Goal: Task Accomplishment & Management: Complete application form

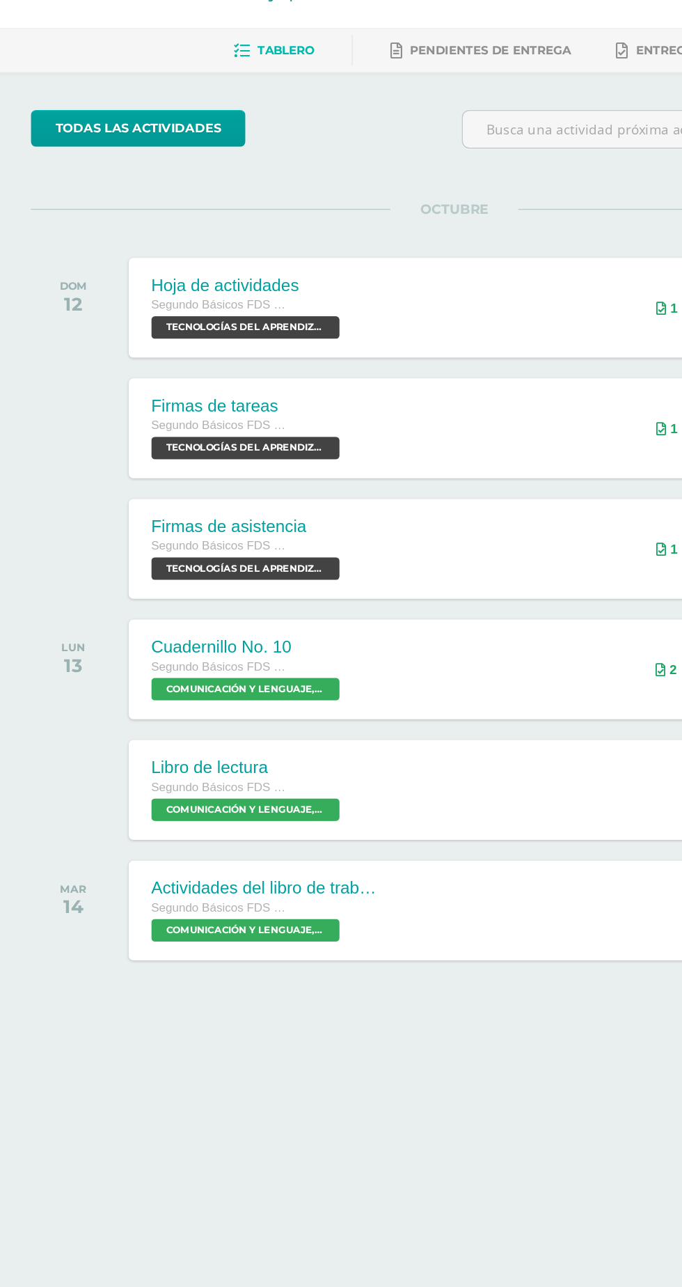
click at [357, 669] on div "Libro de lectura Segundo Básicos FDS Sábado COMUNICACIÓN Y LENGUAJE, IDIOMA ESP…" at bounding box center [366, 669] width 533 height 74
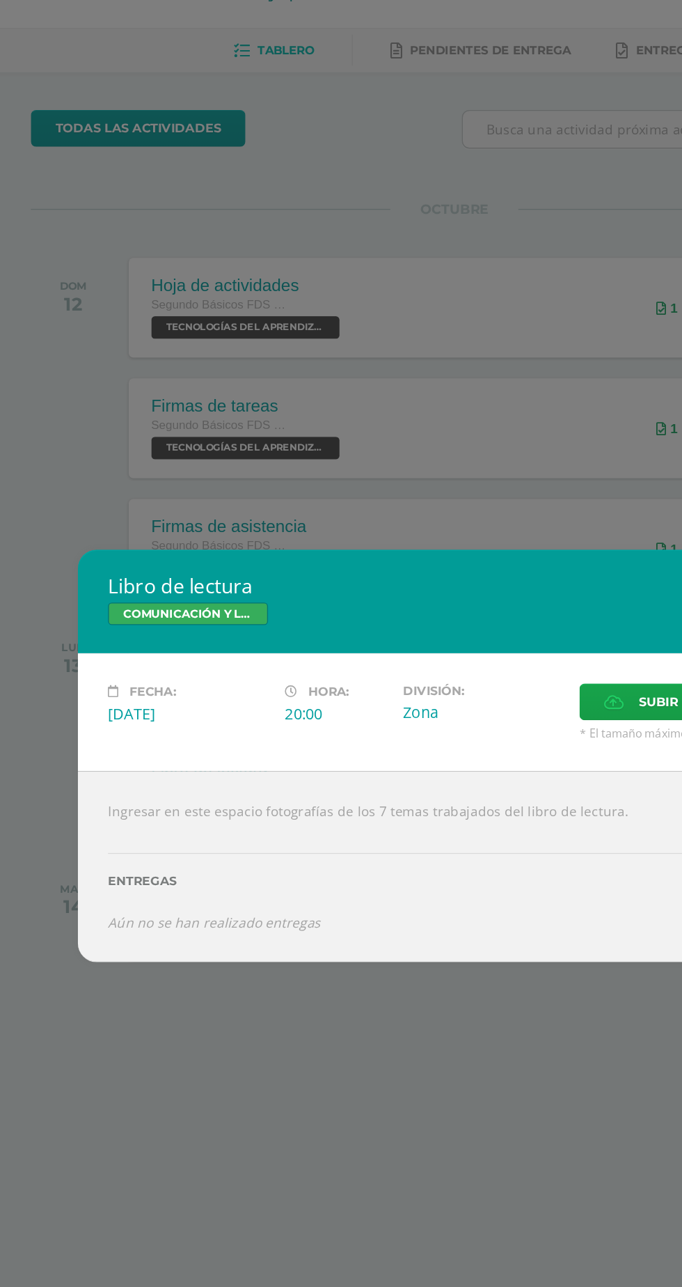
click at [227, 962] on div "Libro de lectura COMUNICACIÓN Y LENGUAJE, IDIOMA ESPAÑOL Fecha: Lunes 13 de Oct…" at bounding box center [341, 643] width 682 height 1287
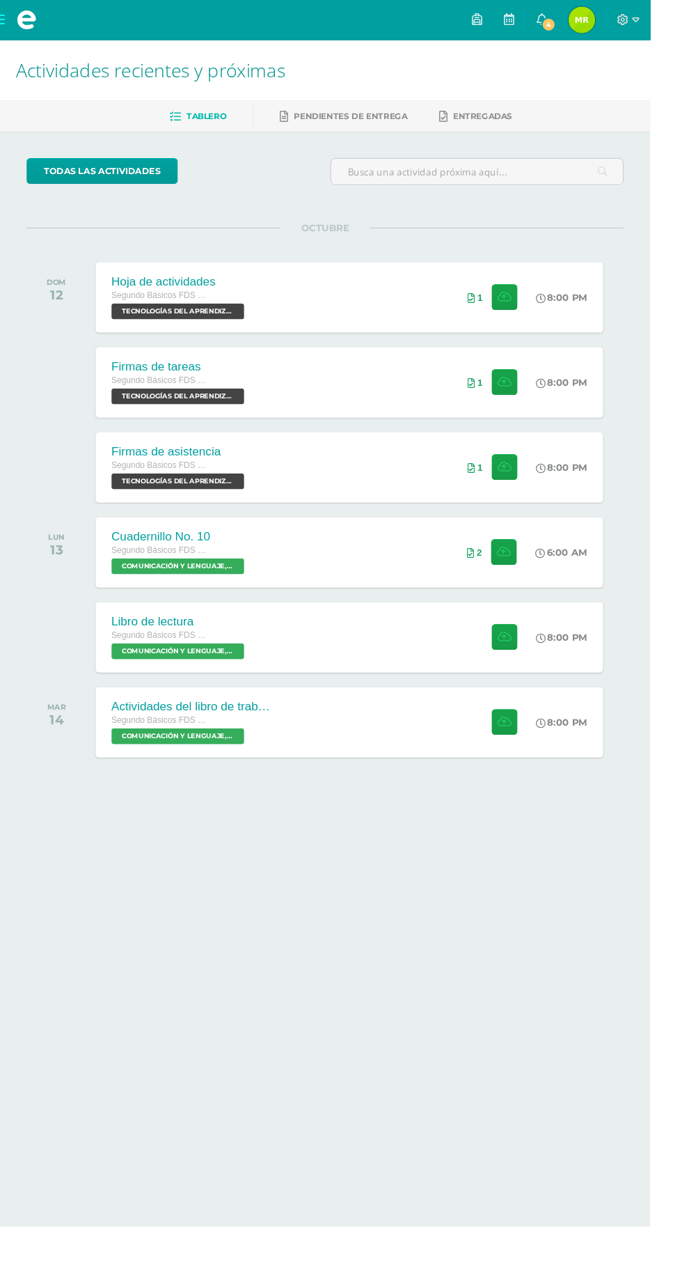
click at [585, 25] on link "4" at bounding box center [568, 21] width 33 height 42
click at [627, 19] on span "[PERSON_NAME] Mi Perfil" at bounding box center [610, 21] width 33 height 28
click at [574, 20] on icon at bounding box center [568, 20] width 11 height 13
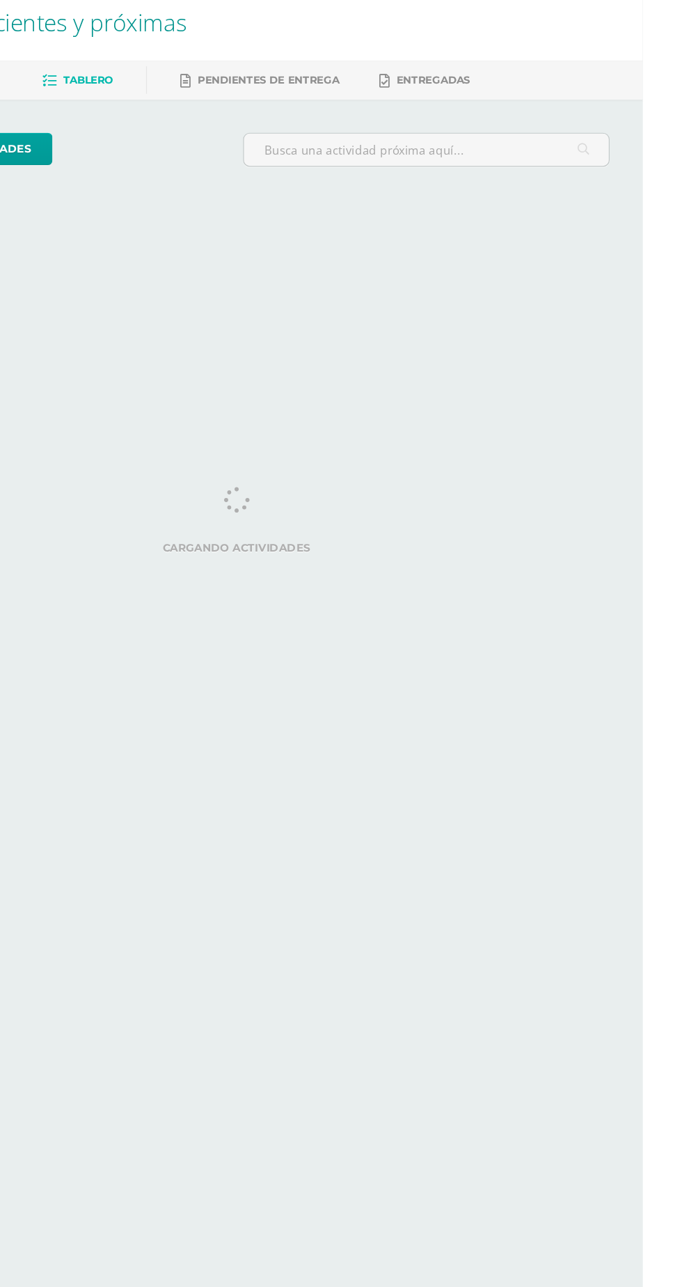
click at [382, 233] on html "Mis cursos Archivos Cerrar panel CIENCIAS NATURALES Segundo Básicos FDS [DATE] …" at bounding box center [341, 116] width 682 height 233
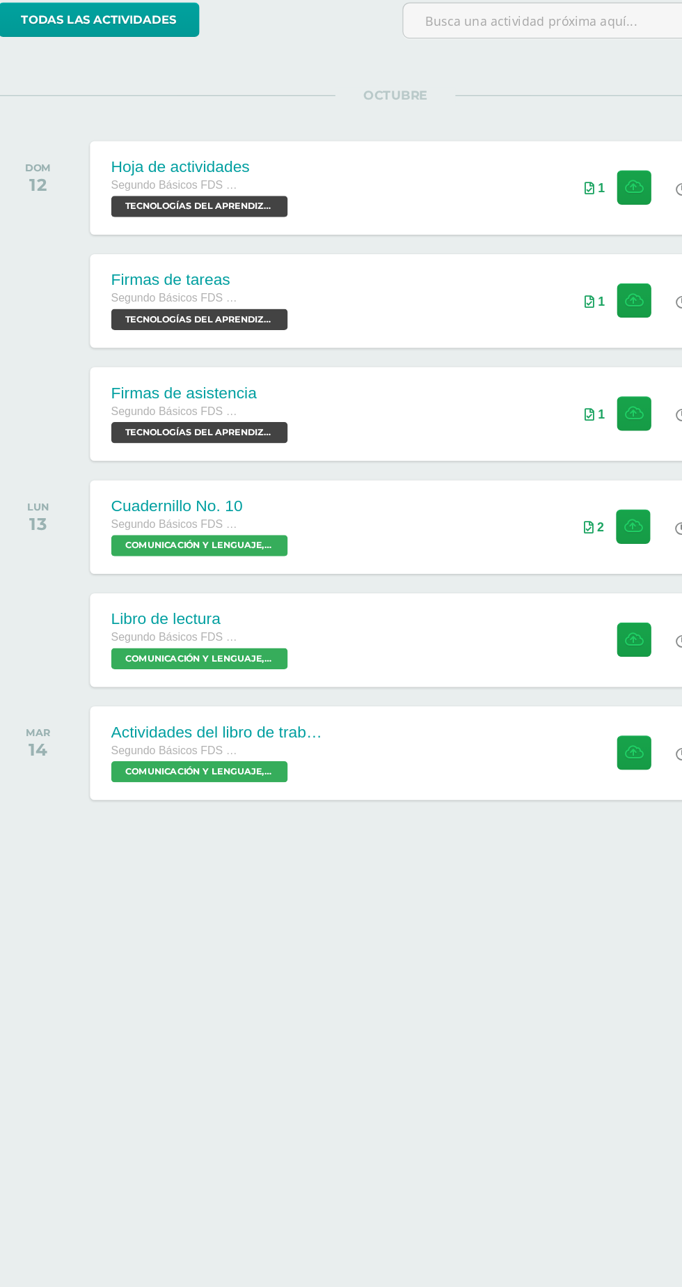
click at [445, 657] on div "Libro de lectura Segundo Básicos FDS Sábado COMUNICACIÓN Y LENGUAJE, IDIOMA ESP…" at bounding box center [366, 669] width 533 height 74
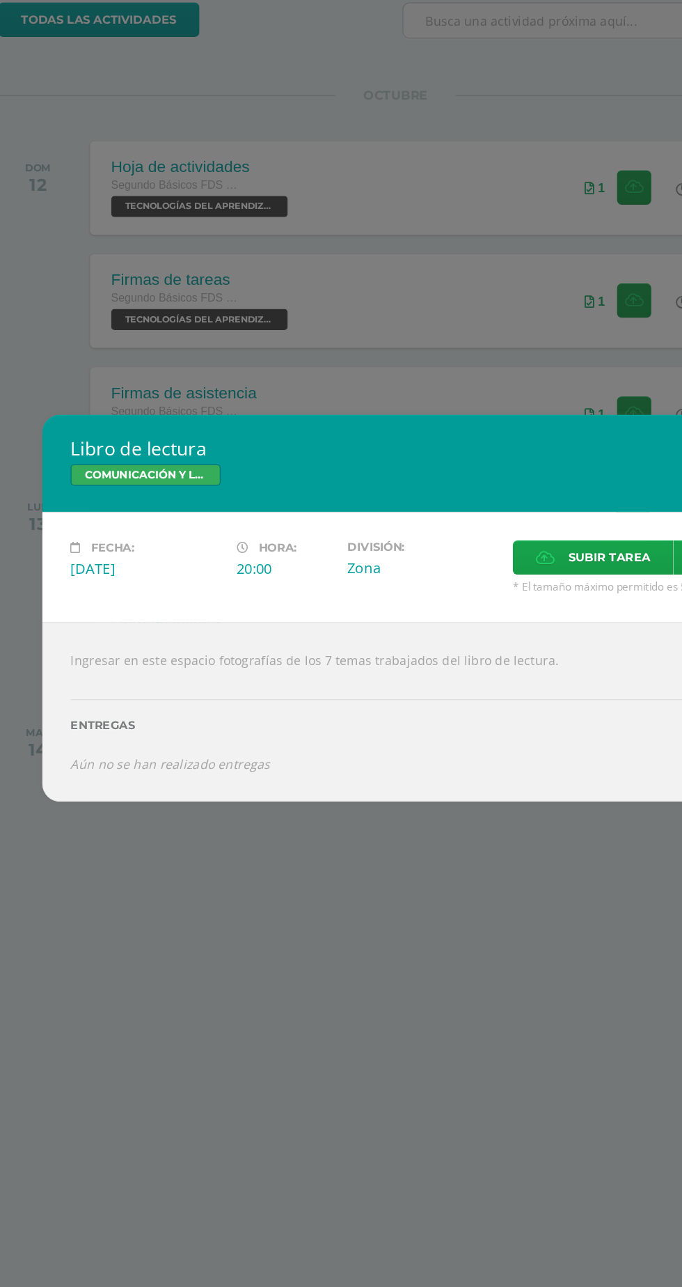
click at [263, 1144] on div "Libro de lectura COMUNICACIÓN Y LENGUAJE, IDIOMA ESPAÑOL Fecha: Lunes 13 de Oct…" at bounding box center [341, 643] width 682 height 1287
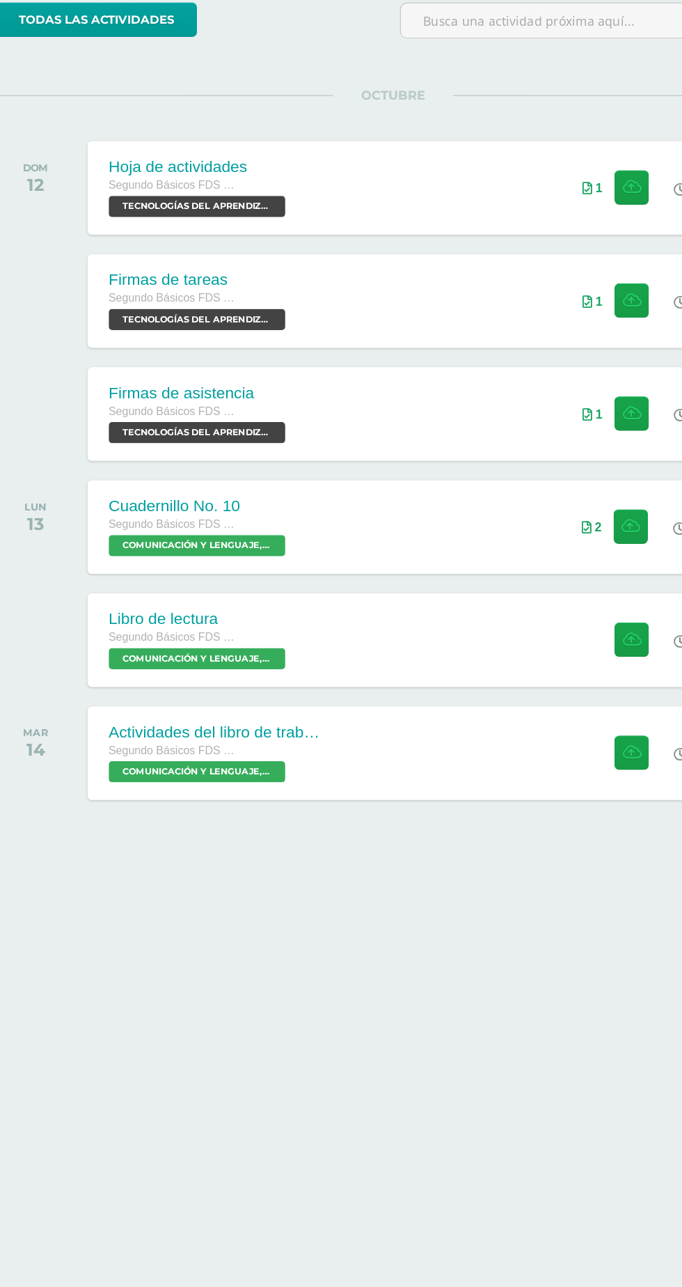
click at [416, 758] on div "Actividades del libro de trabajo Segundo Básicos FDS Sábado COMUNICACIÓN Y LENG…" at bounding box center [366, 758] width 533 height 74
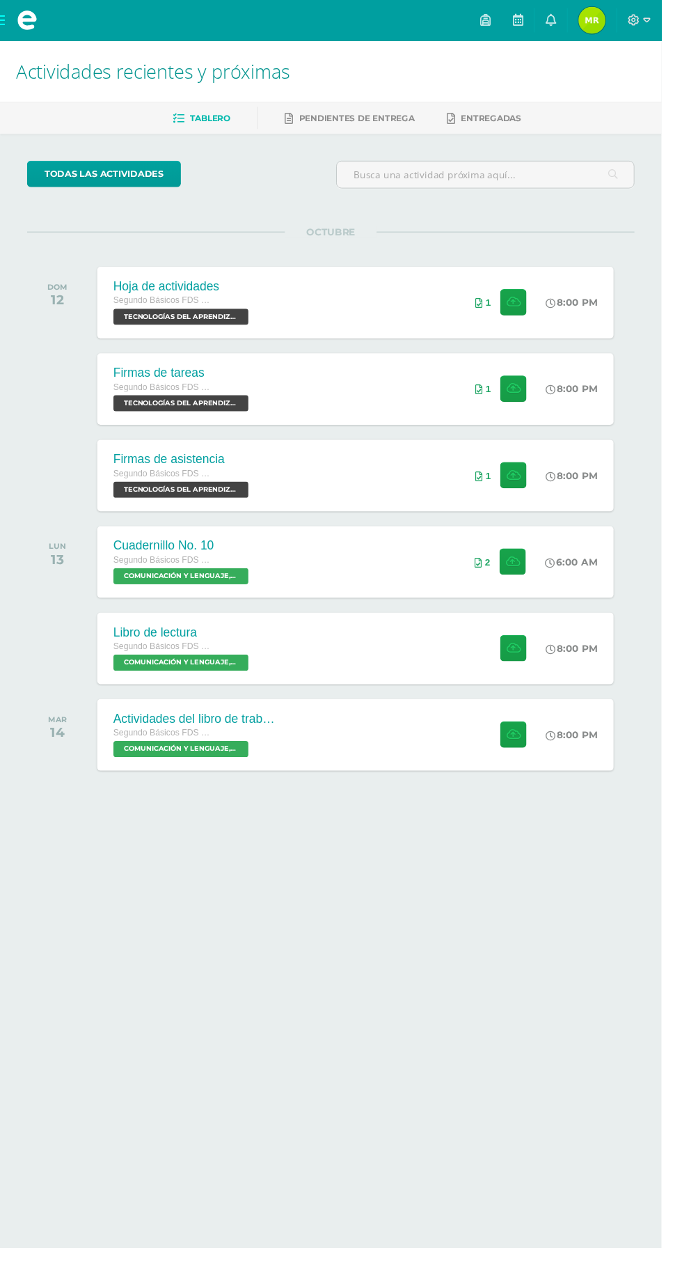
click at [585, 21] on link at bounding box center [568, 21] width 33 height 42
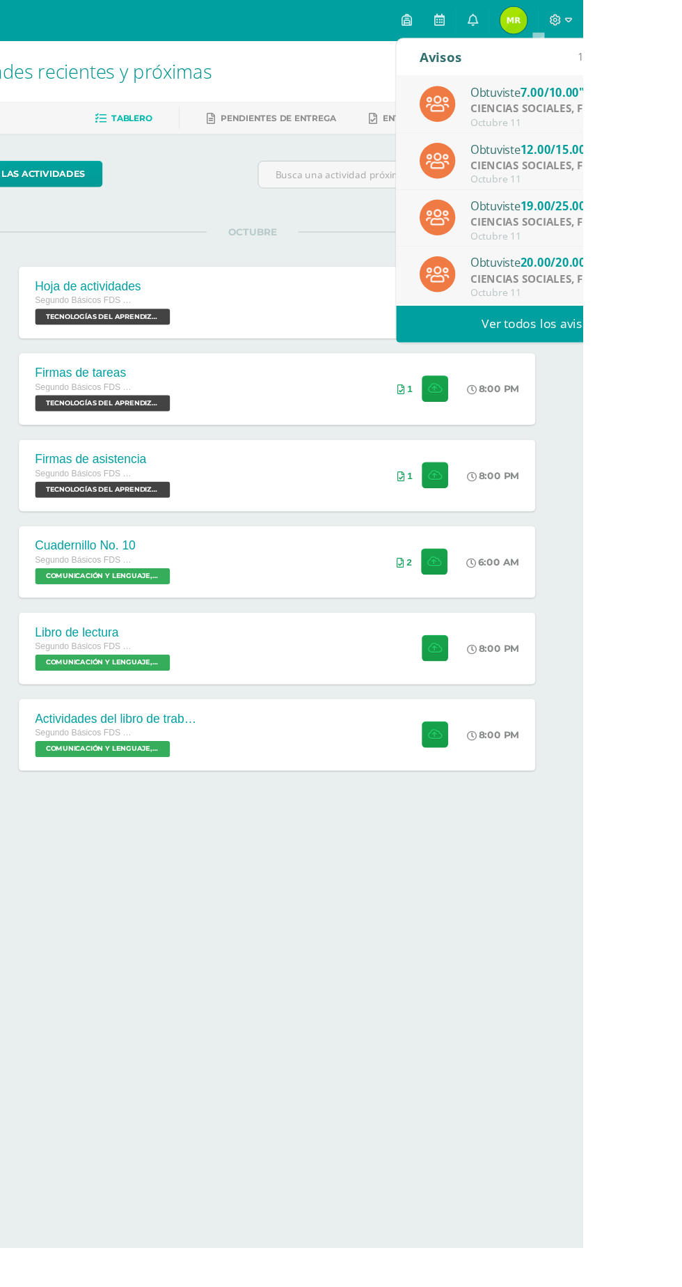
click at [682, 301] on div "Octubre 11" at bounding box center [663, 302] width 194 height 12
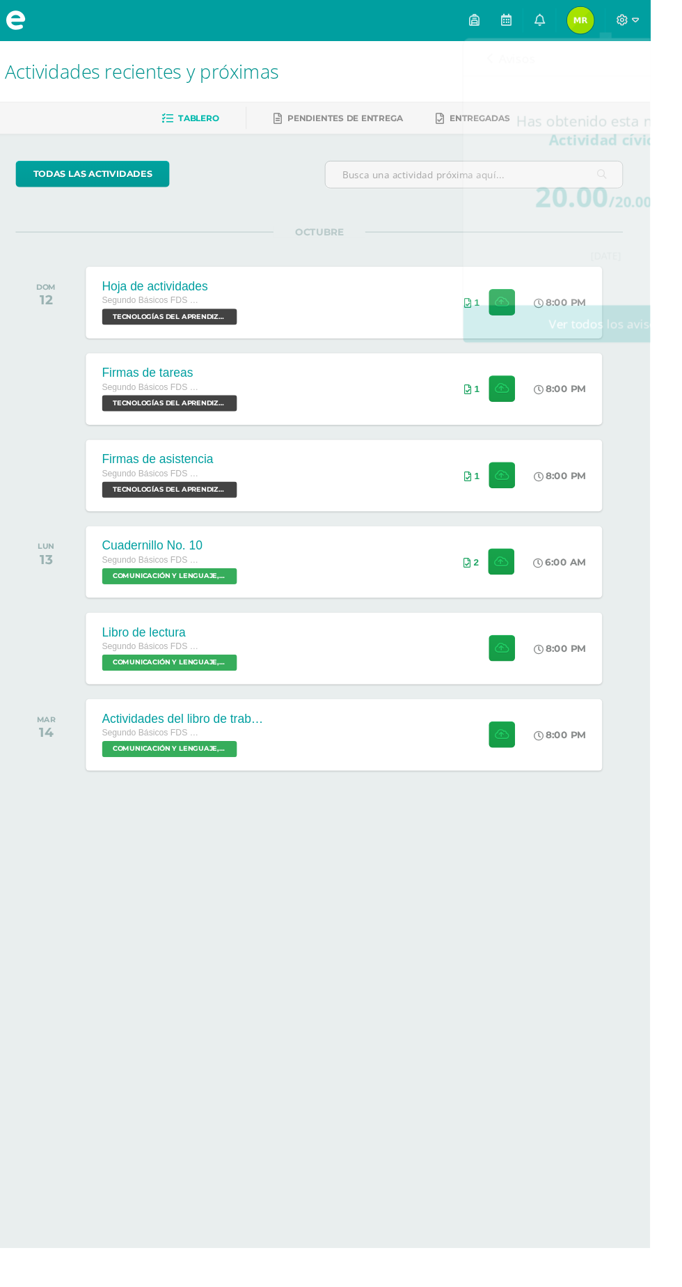
click at [567, 882] on html "Mis cursos Archivos Cerrar panel CIENCIAS NATURALES Segundo Básicos FDS Sábado …" at bounding box center [341, 441] width 682 height 882
click at [585, 19] on link at bounding box center [568, 21] width 33 height 42
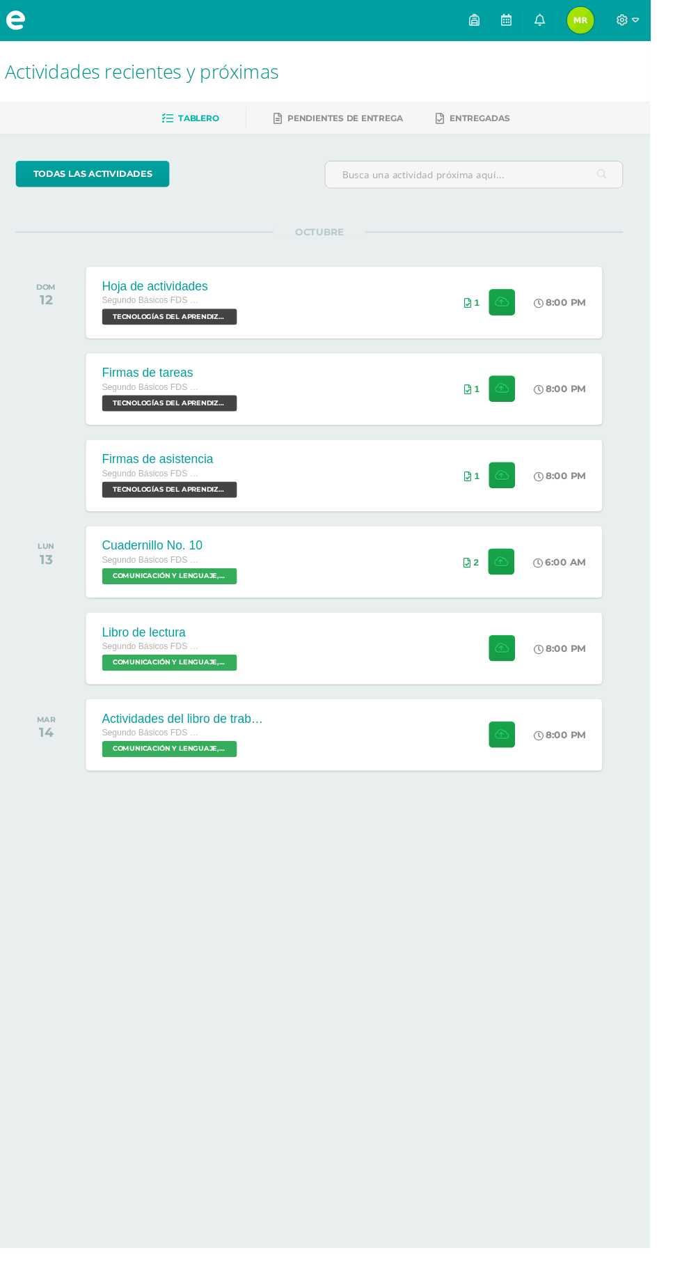
click at [376, 882] on html "Mis cursos Archivos Cerrar panel CIENCIAS NATURALES Segundo Básicos FDS Sábado …" at bounding box center [341, 441] width 682 height 882
click at [574, 20] on icon at bounding box center [568, 20] width 11 height 13
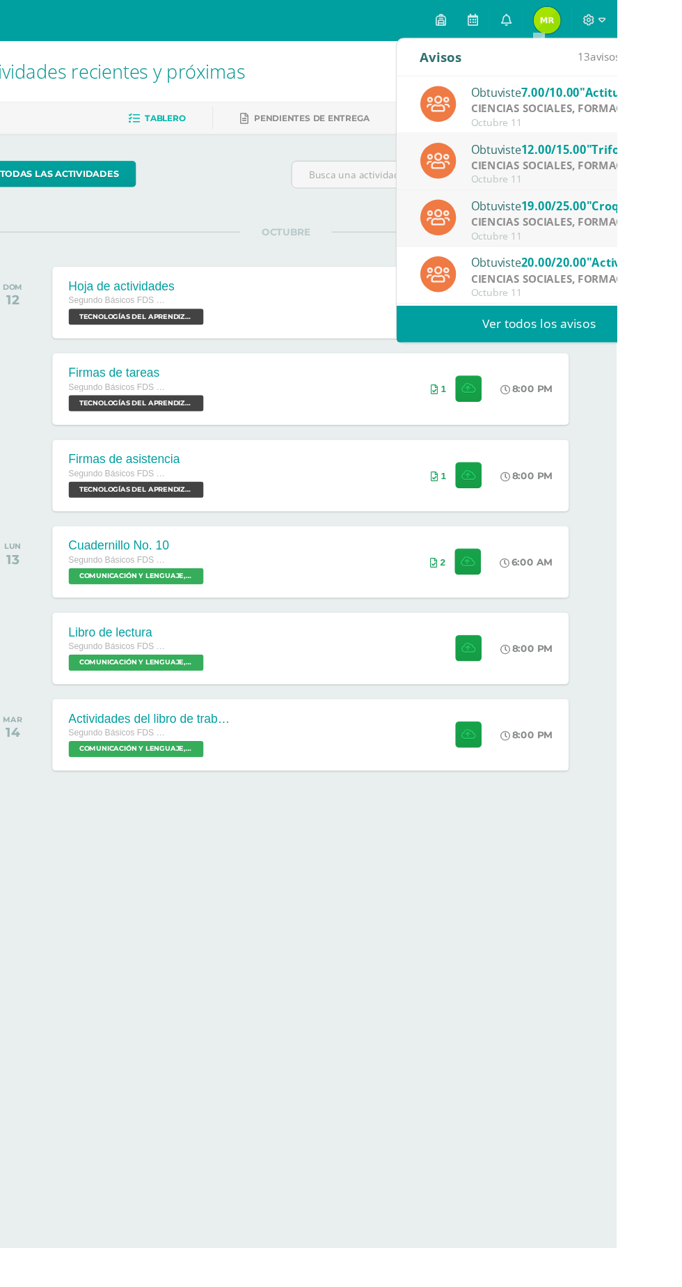
click at [678, 210] on span ""Croquis"" at bounding box center [679, 212] width 56 height 16
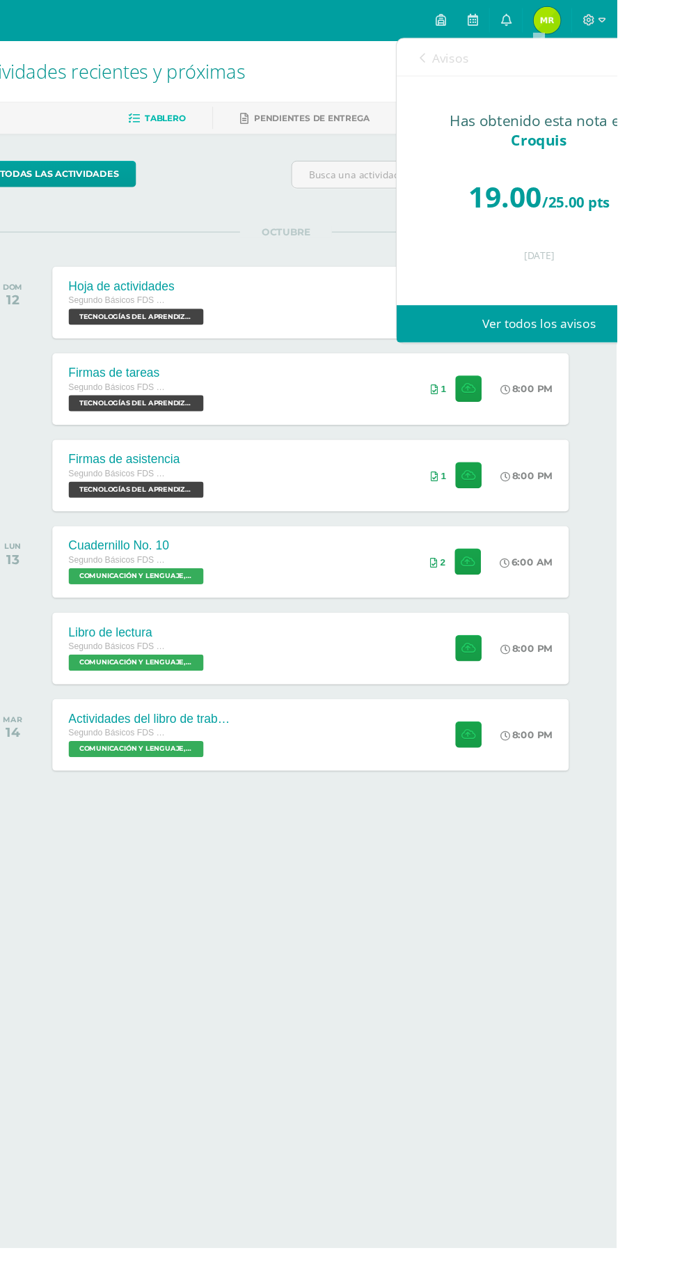
click at [482, 59] on icon at bounding box center [483, 59] width 6 height 11
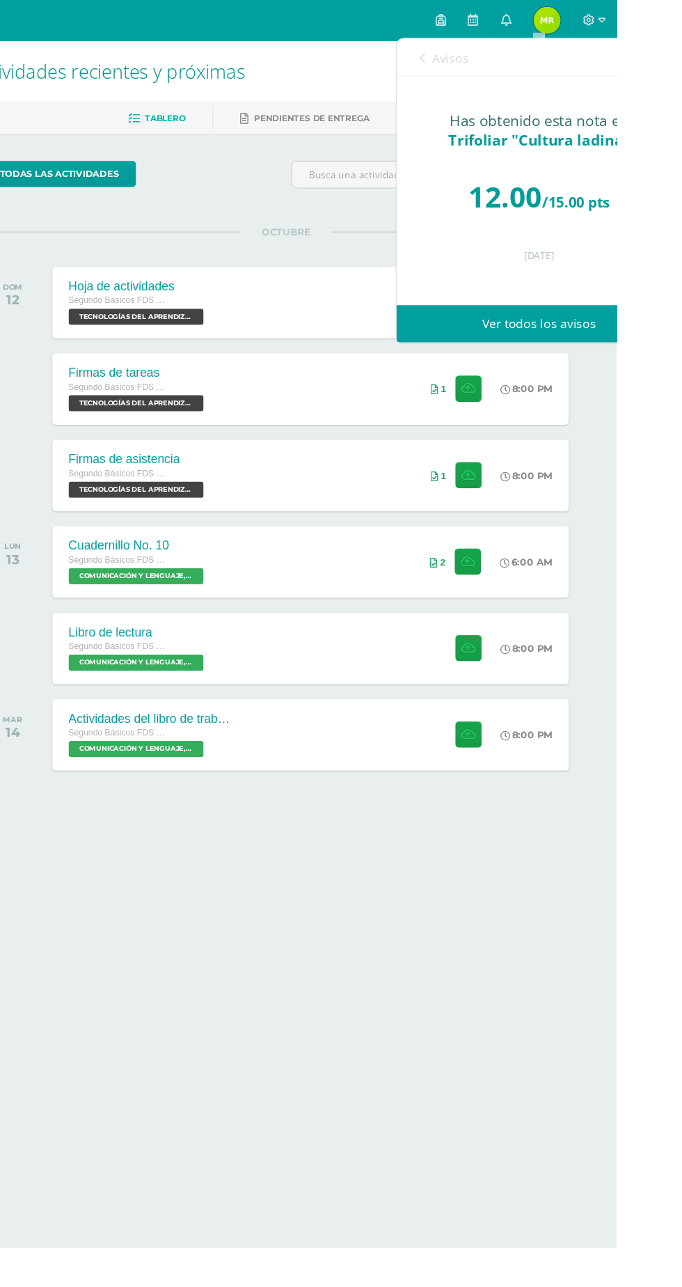
click at [482, 59] on icon at bounding box center [483, 59] width 6 height 11
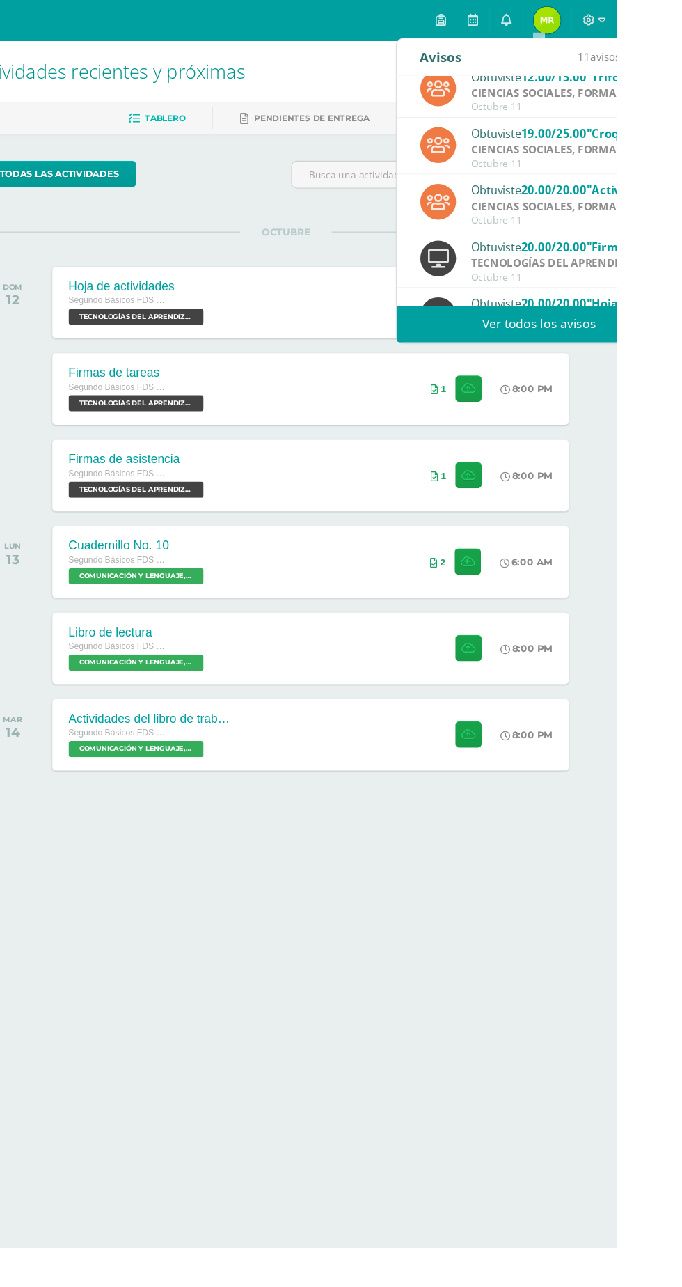
scroll to position [80, 0]
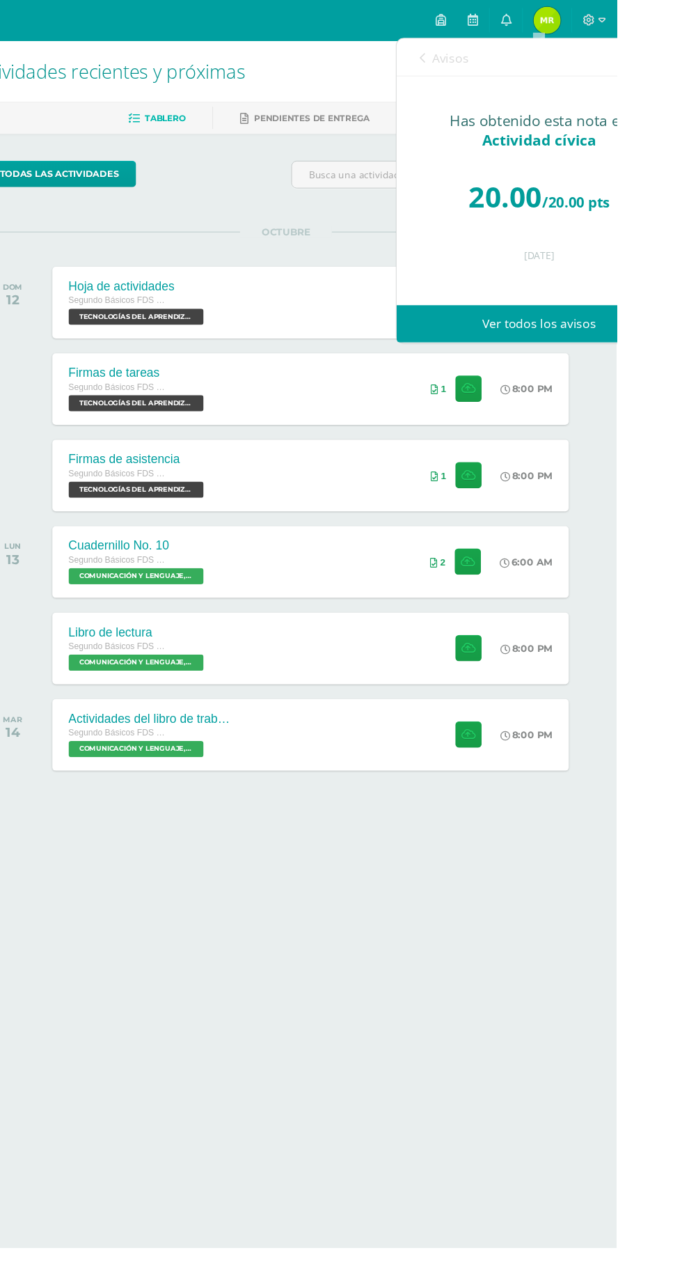
click at [482, 60] on icon at bounding box center [483, 59] width 6 height 11
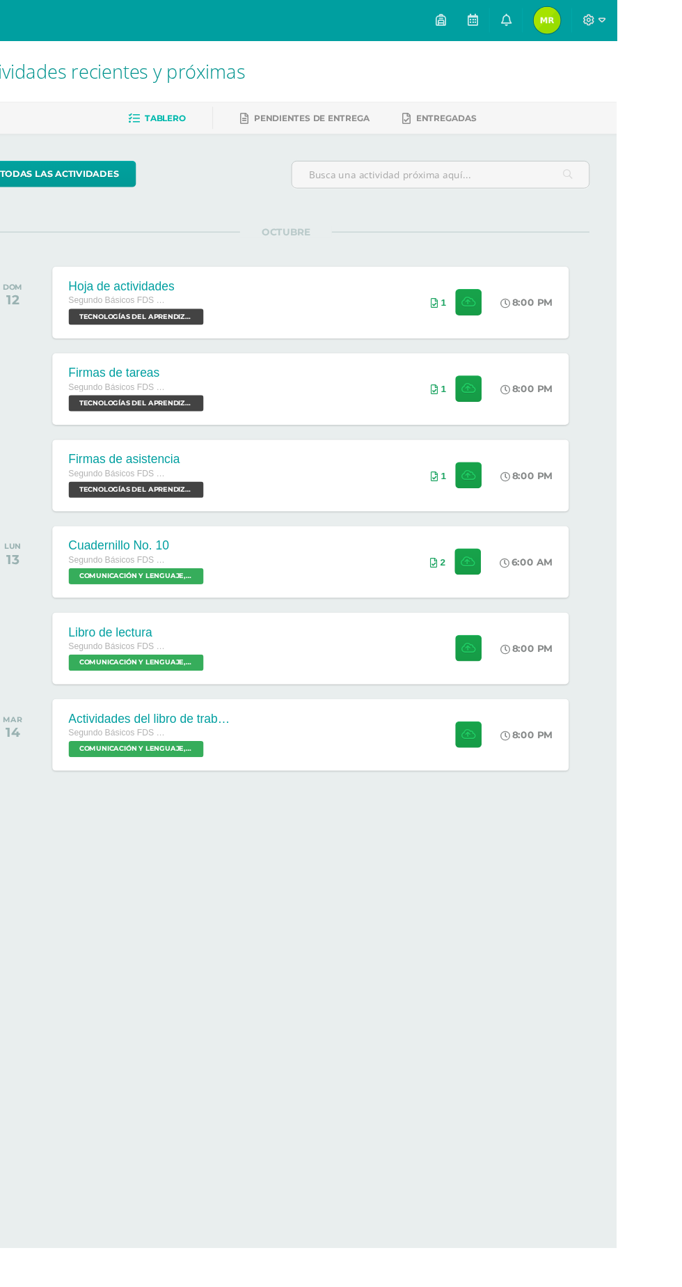
scroll to position [0, 0]
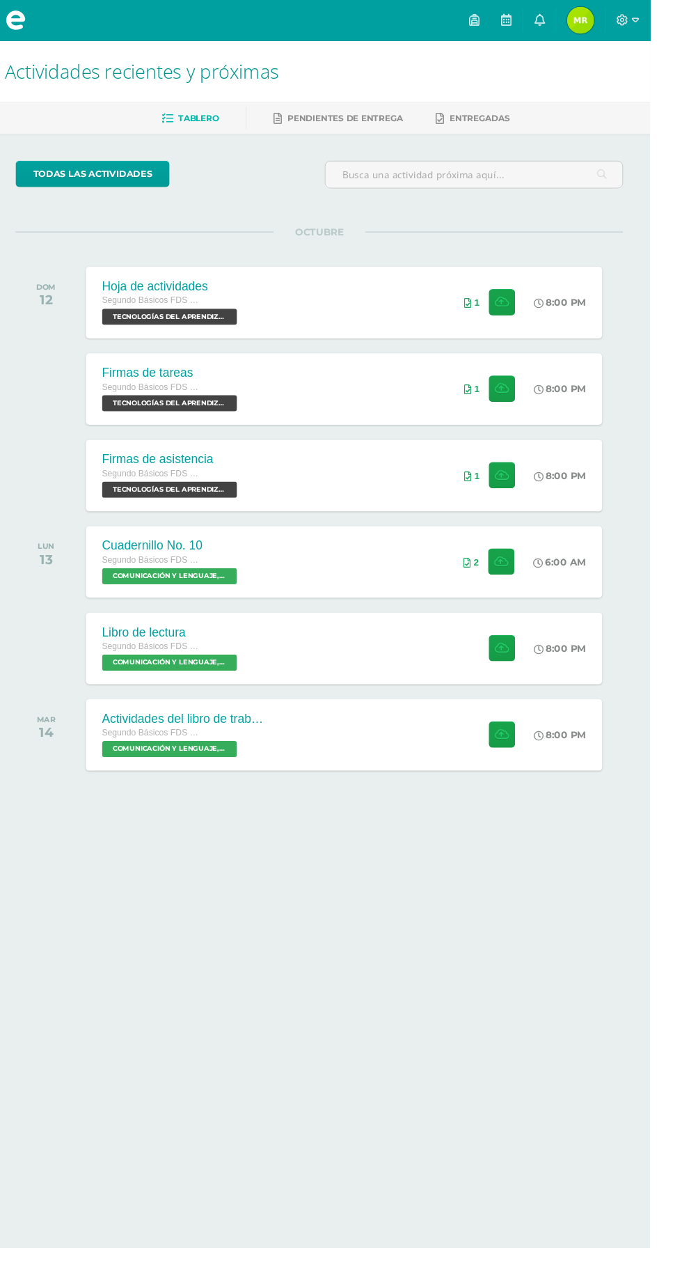
click at [672, 660] on div "todas las Actividades No tienes actividades Échale un vistazo a los demás perío…" at bounding box center [341, 510] width 682 height 744
click at [632, 39] on link "María Alejandra Mi Perfil" at bounding box center [611, 21] width 50 height 42
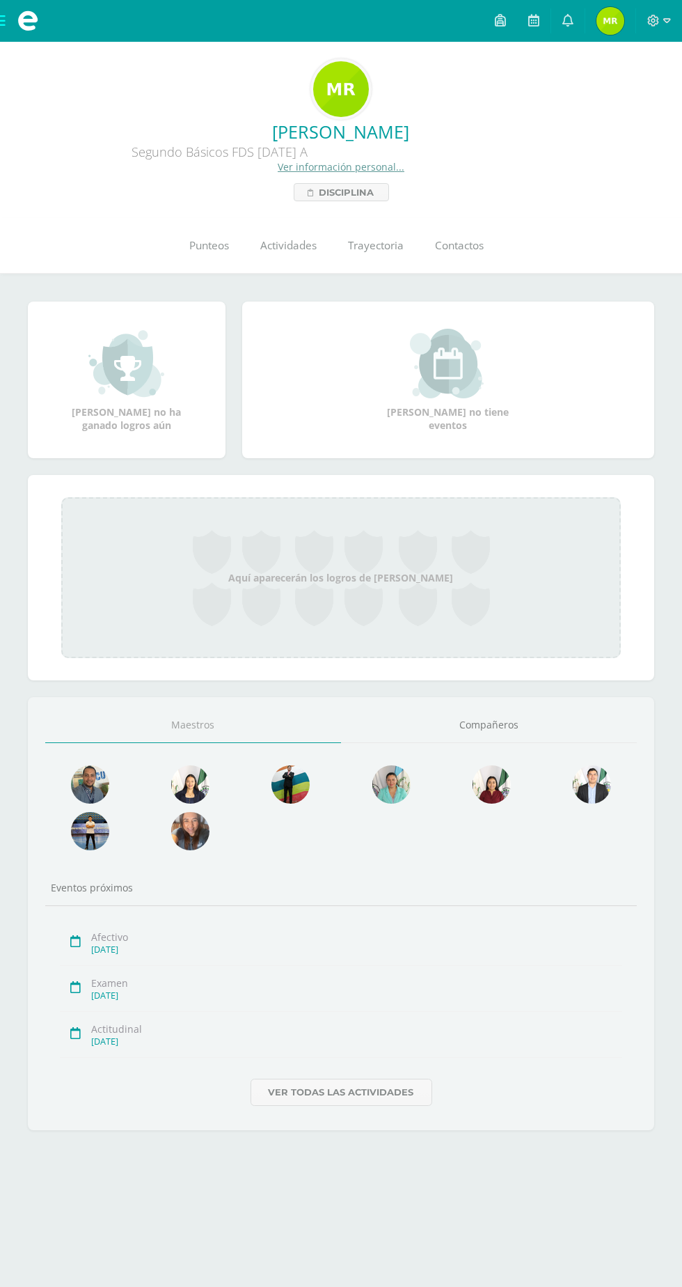
click at [223, 252] on span "Punteos" at bounding box center [210, 245] width 40 height 15
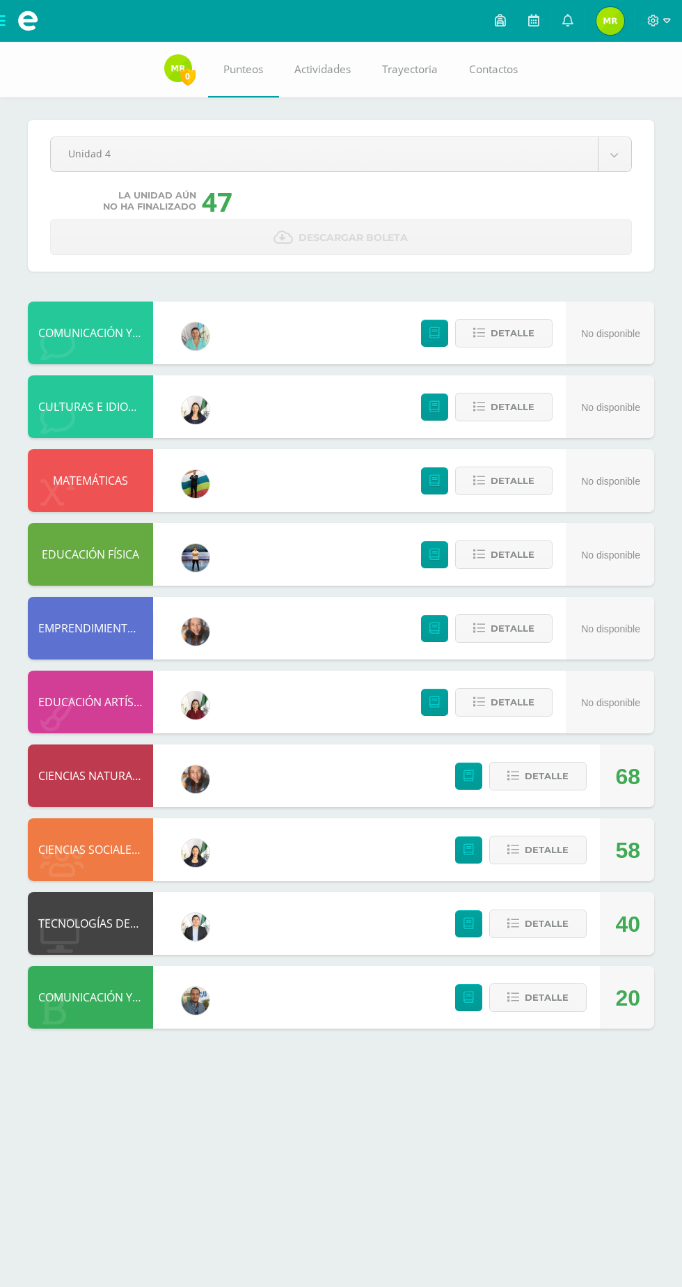
click at [625, 156] on body "Mis cursos Archivos Cerrar panel CIENCIAS NATURALES Segundo Básicos FDS [DATE] …" at bounding box center [341, 528] width 682 height 1056
click at [639, 854] on div "58" at bounding box center [628, 850] width 25 height 63
click at [614, 1056] on html "Mis cursos Archivos Cerrar panel CIENCIAS NATURALES Segundo Básicos FDS Sábado …" at bounding box center [341, 528] width 682 height 1056
click at [201, 852] on img at bounding box center [196, 853] width 28 height 28
click at [455, 1056] on html "Mis cursos Archivos Cerrar panel CIENCIAS NATURALES Segundo Básicos FDS Sábado …" at bounding box center [341, 528] width 682 height 1056
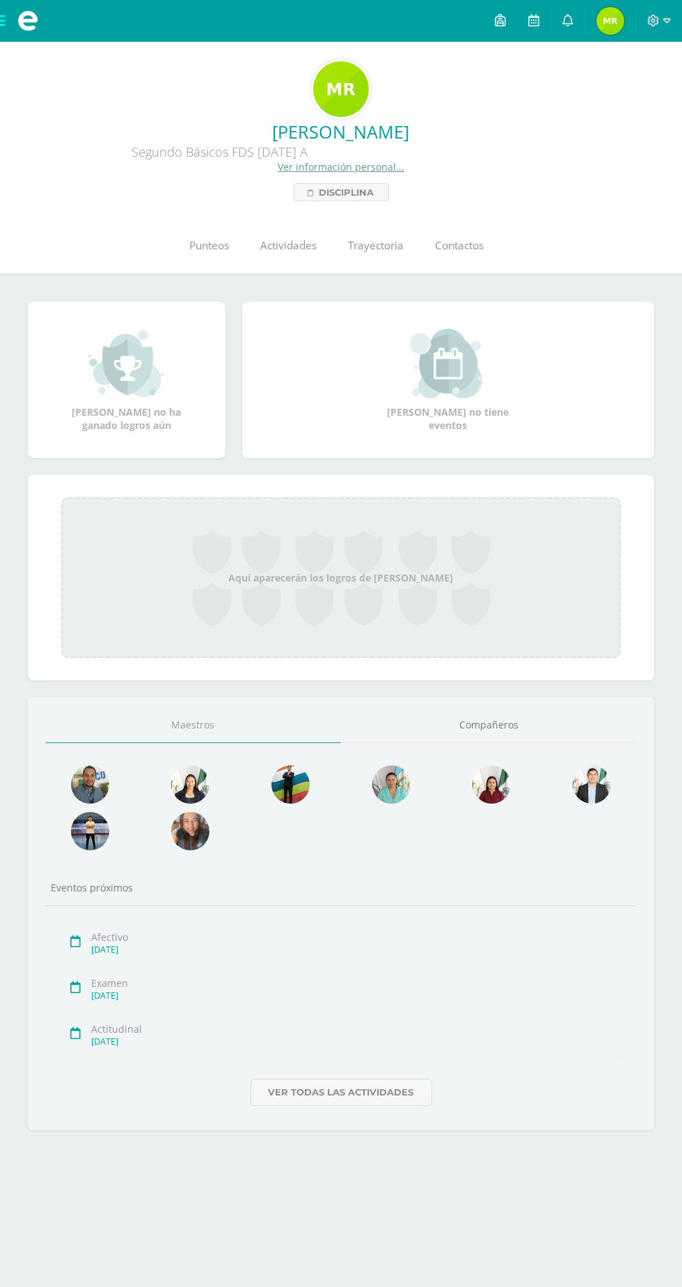
click at [576, 21] on link at bounding box center [568, 21] width 33 height 42
click at [625, 504] on div "Aquí aparecerán los logros de María Alejandra" at bounding box center [341, 577] width 627 height 205
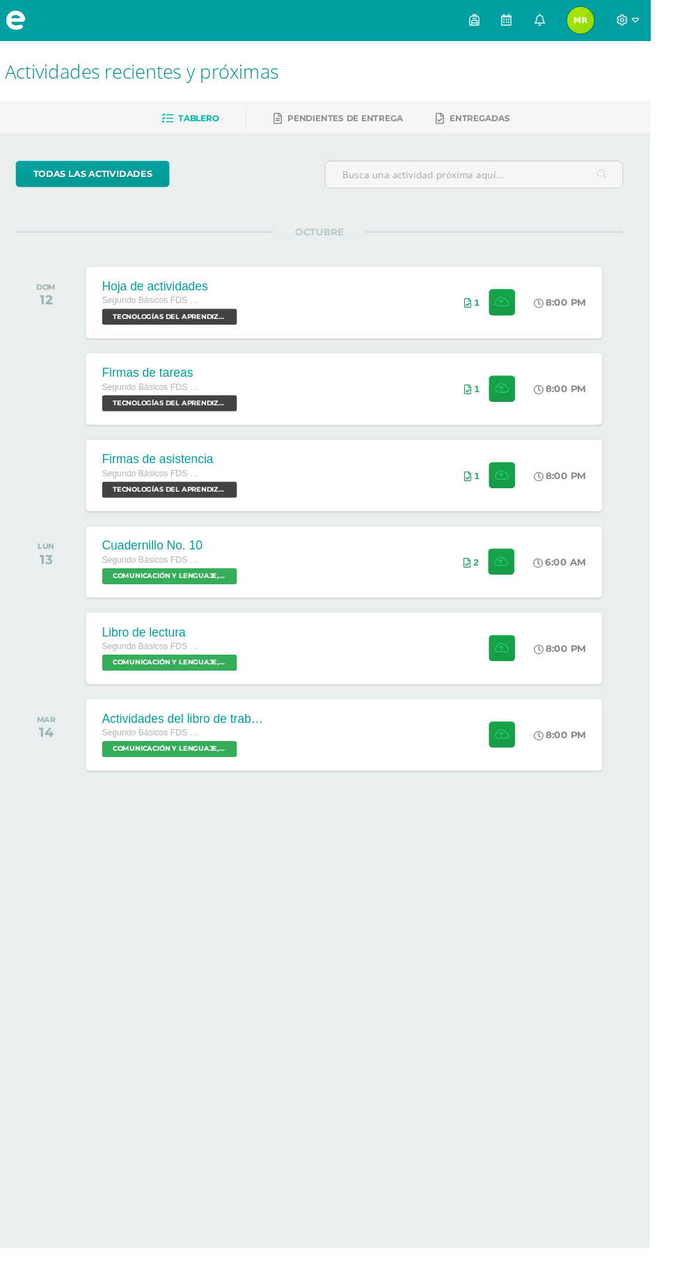
click at [569, 578] on icon at bounding box center [567, 580] width 10 height 10
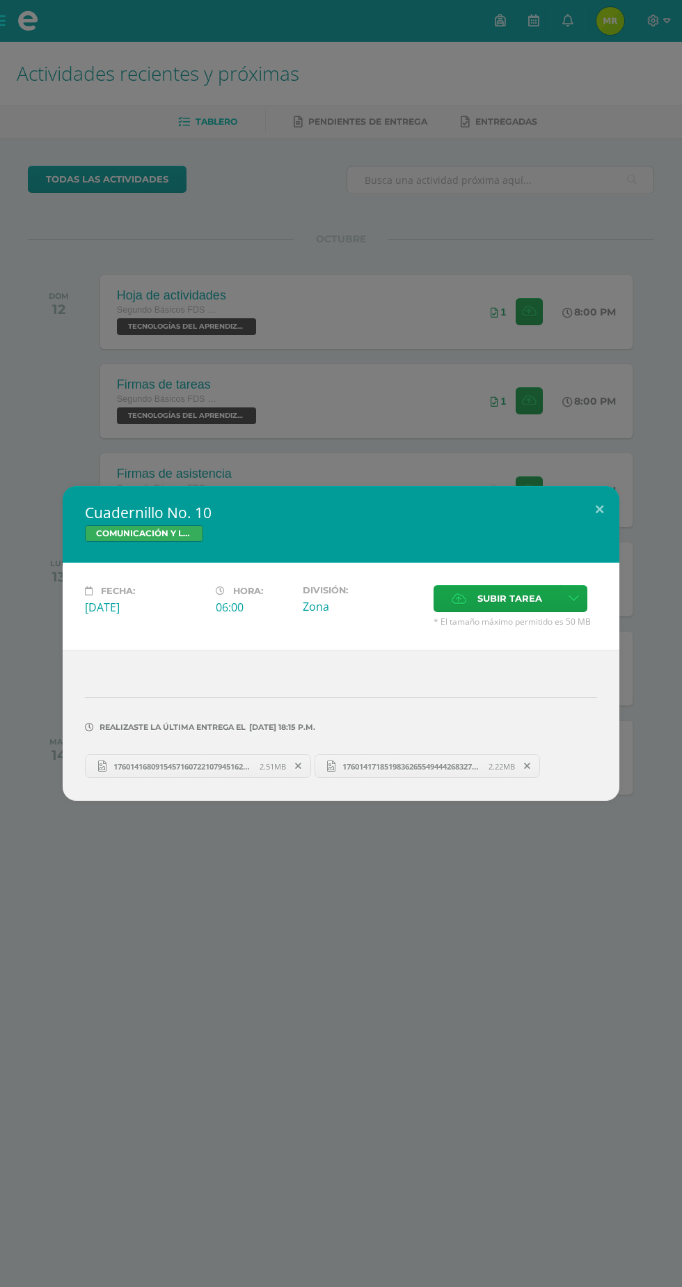
click at [507, 599] on span "Subir tarea" at bounding box center [510, 599] width 65 height 26
click at [0, 0] on input "Subir tarea" at bounding box center [0, 0] width 0 height 0
click at [487, 699] on div "Realizaste la última entrega el 10 DE Octubre A LAS 18:15 p.m." at bounding box center [341, 717] width 513 height 67
click at [299, 765] on icon at bounding box center [298, 766] width 6 height 10
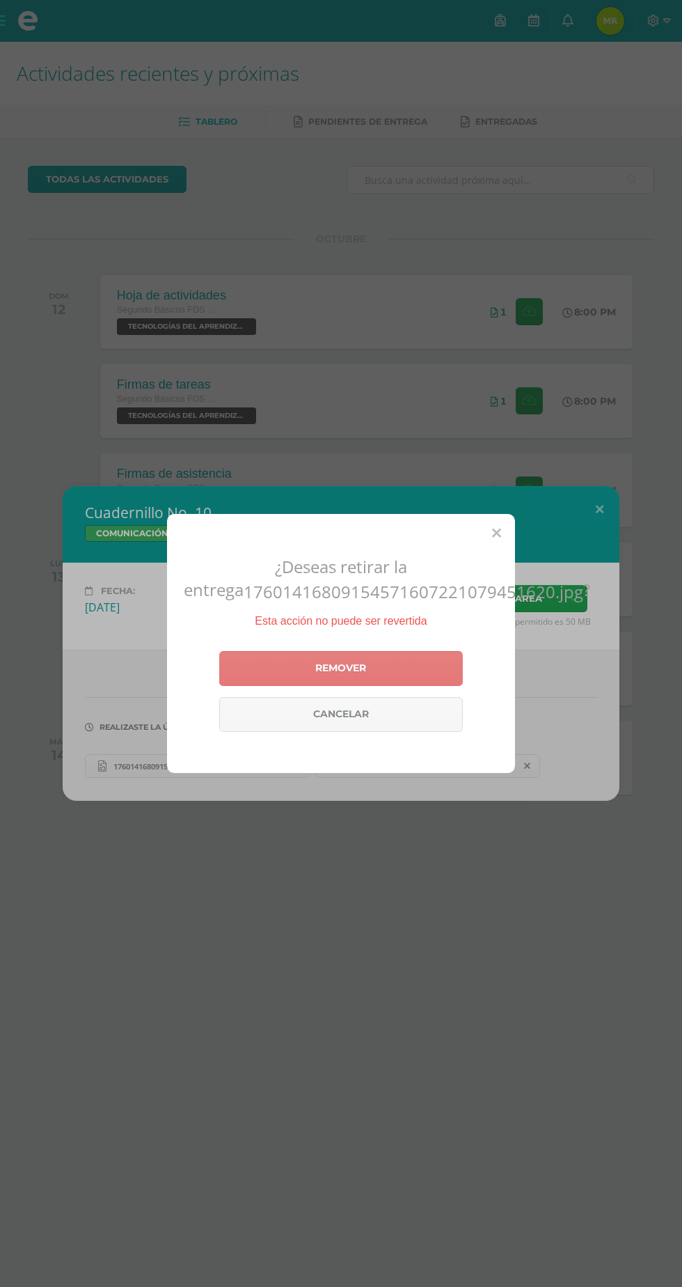
click at [447, 686] on link "Remover" at bounding box center [341, 668] width 244 height 35
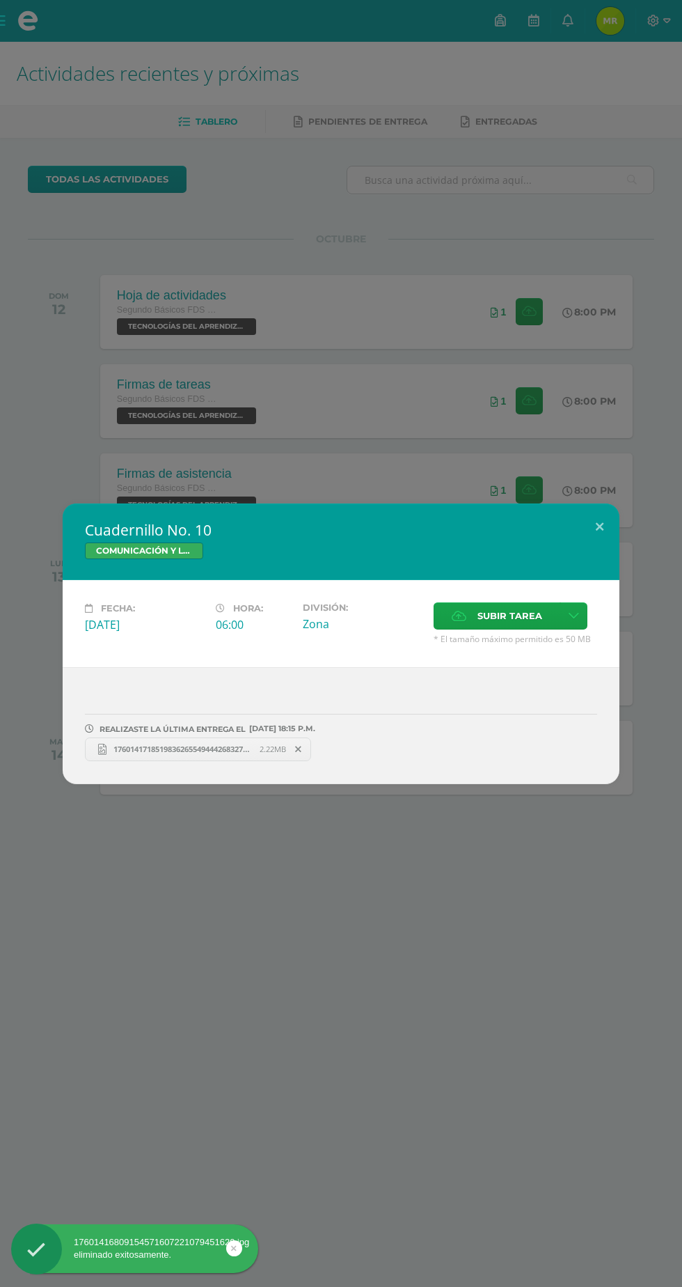
click at [299, 749] on icon at bounding box center [298, 749] width 6 height 10
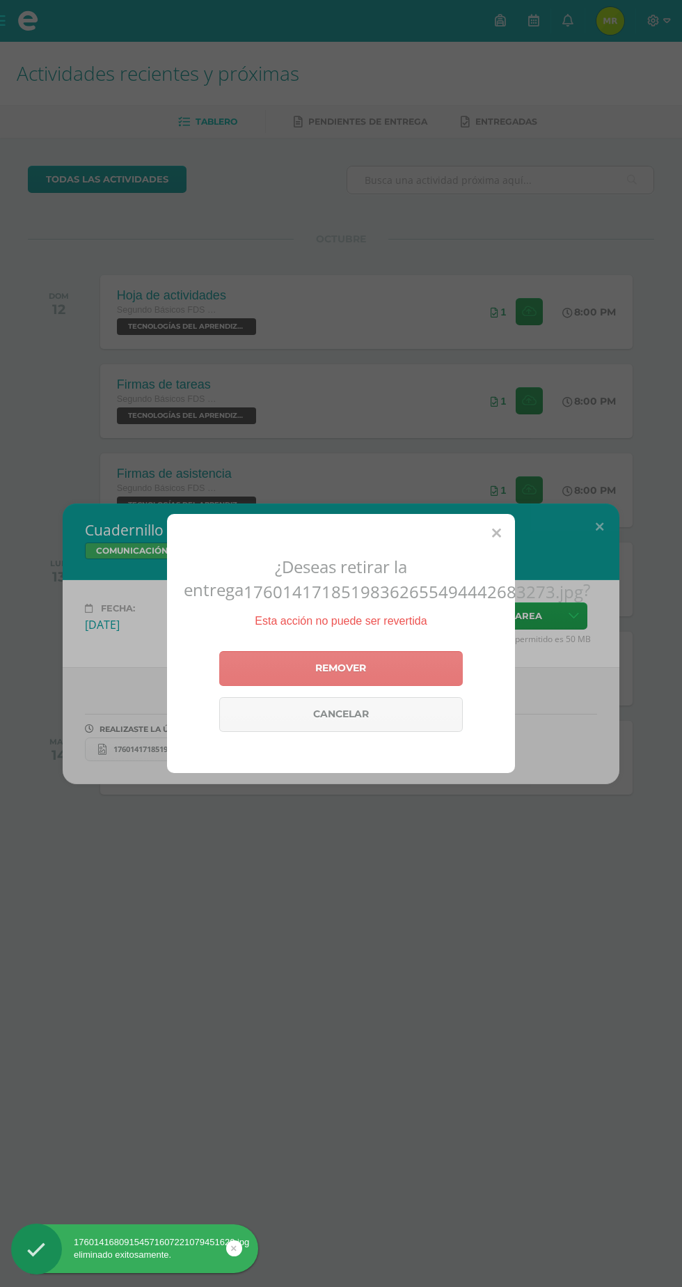
click at [444, 686] on link "Remover" at bounding box center [341, 668] width 244 height 35
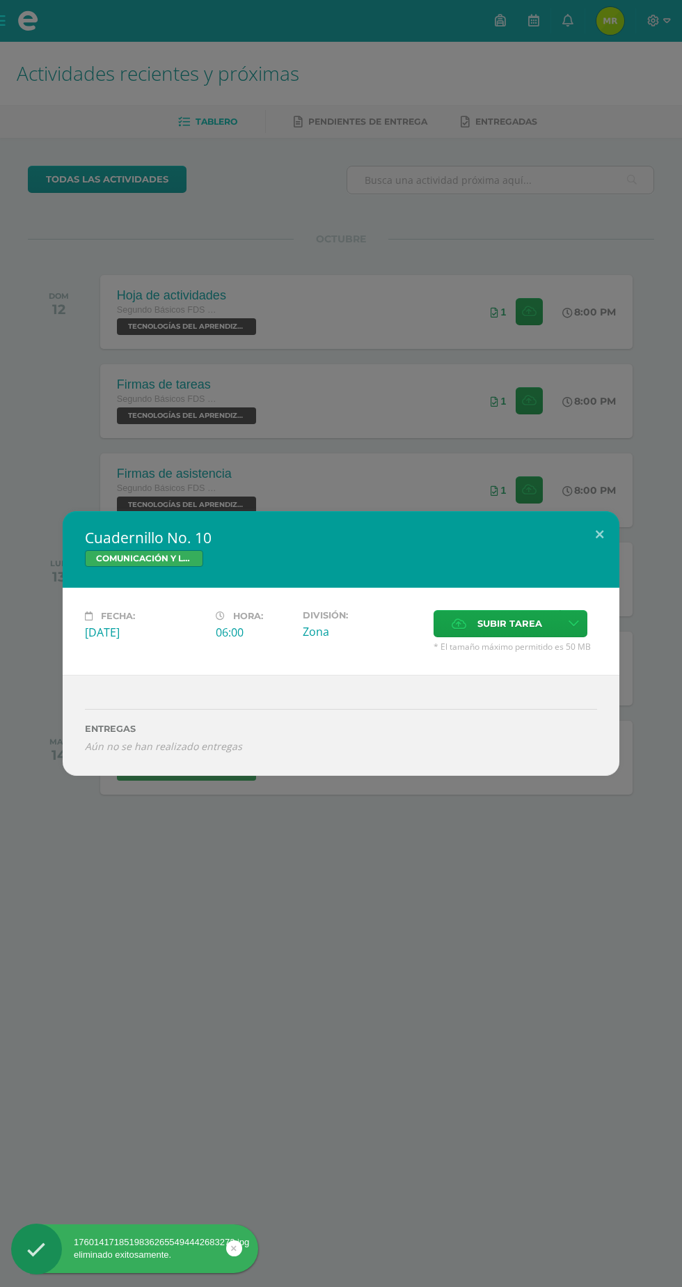
click at [500, 632] on span "Subir tarea" at bounding box center [510, 624] width 65 height 26
click at [0, 0] on input "Subir tarea" at bounding box center [0, 0] width 0 height 0
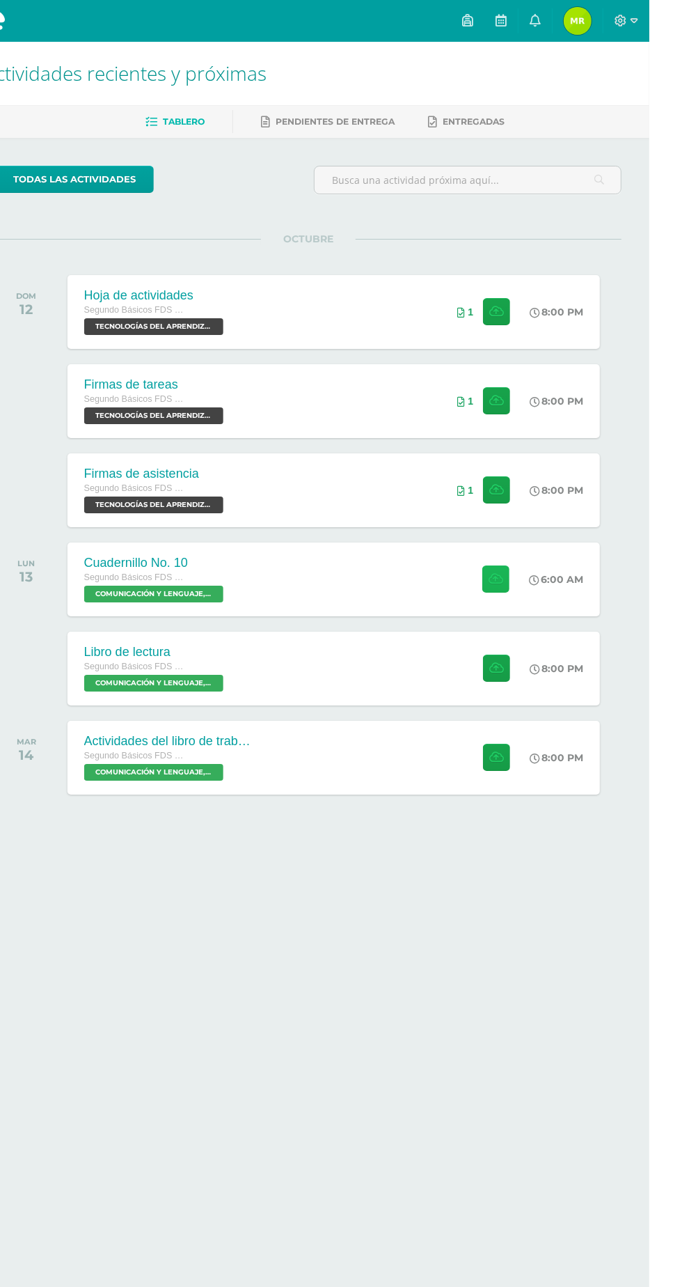
click at [536, 575] on icon at bounding box center [529, 579] width 15 height 12
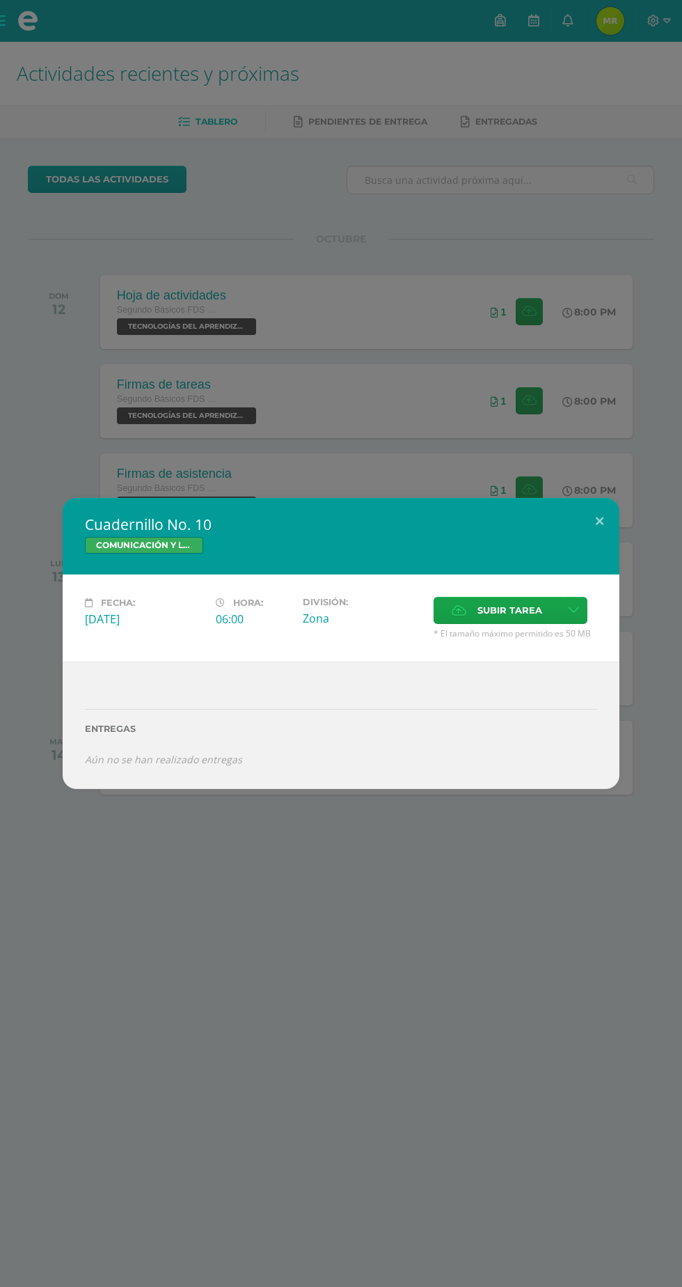
click at [487, 617] on span "Subir tarea" at bounding box center [510, 611] width 65 height 26
click at [0, 0] on input "Subir tarea" at bounding box center [0, 0] width 0 height 0
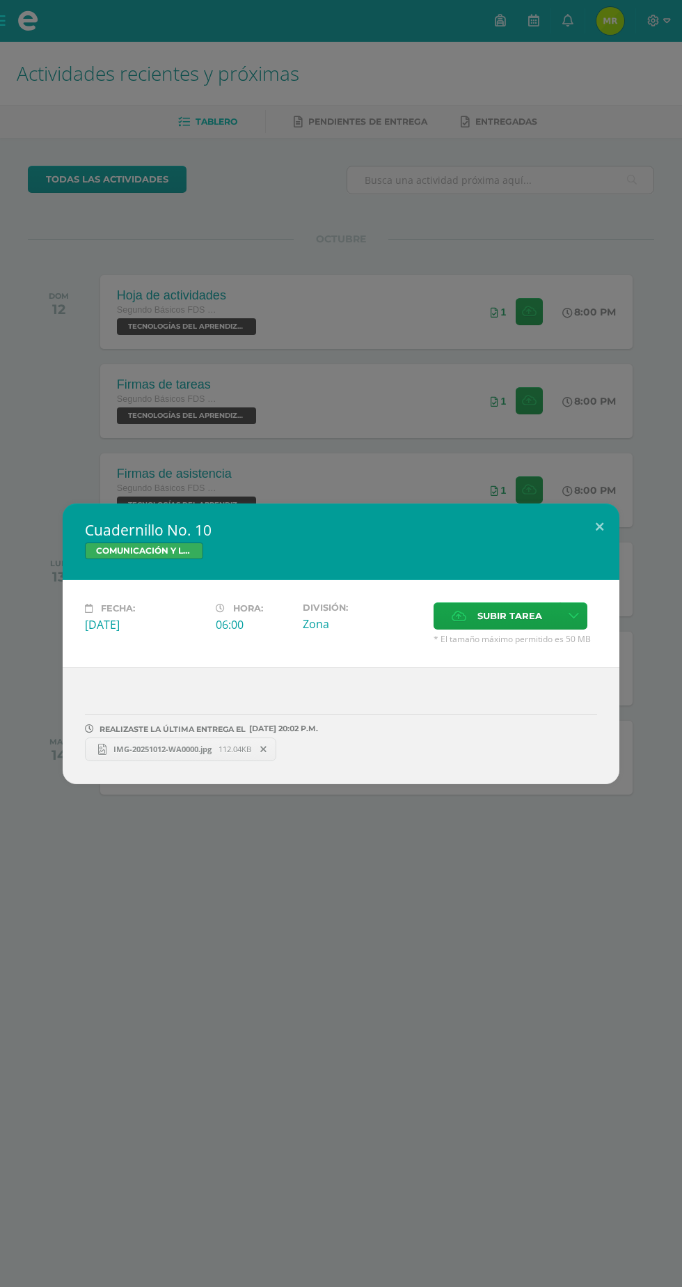
click at [404, 279] on div "Cuadernillo No. 10 COMUNICACIÓN Y LENGUAJE, IDIOMA ESPAÑOL Fecha: [DATE] Hora: …" at bounding box center [341, 643] width 682 height 1287
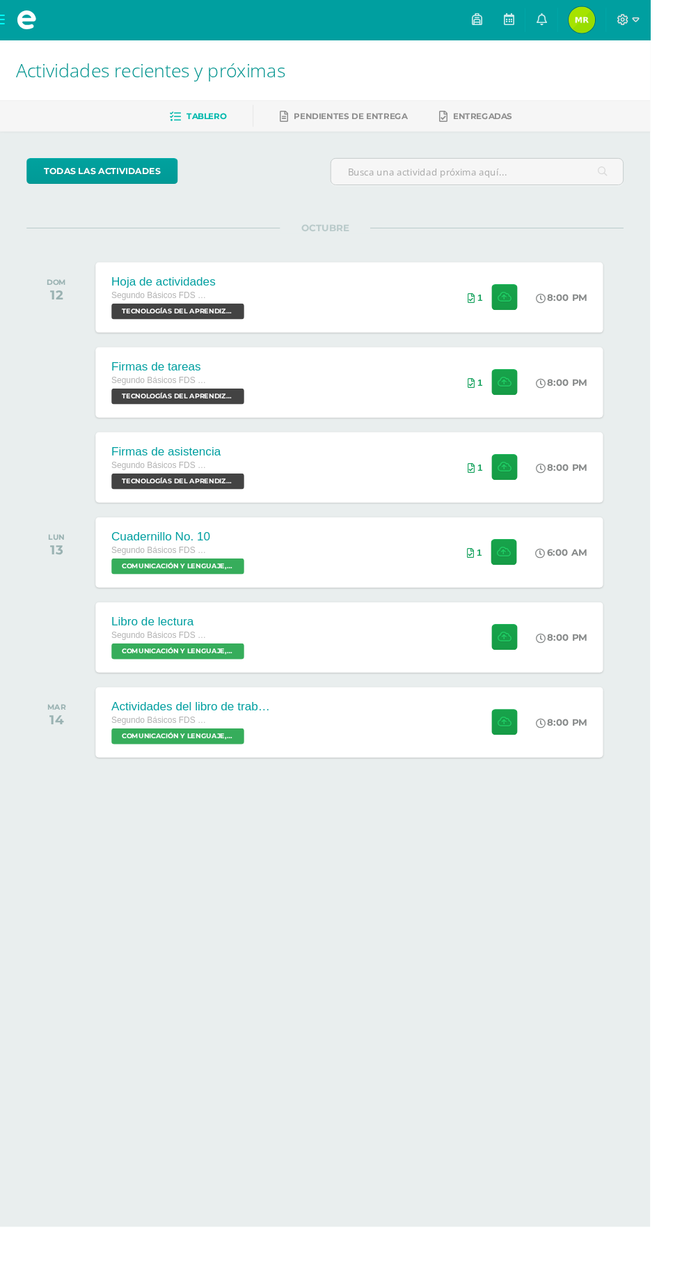
click at [570, 671] on icon at bounding box center [568, 669] width 10 height 10
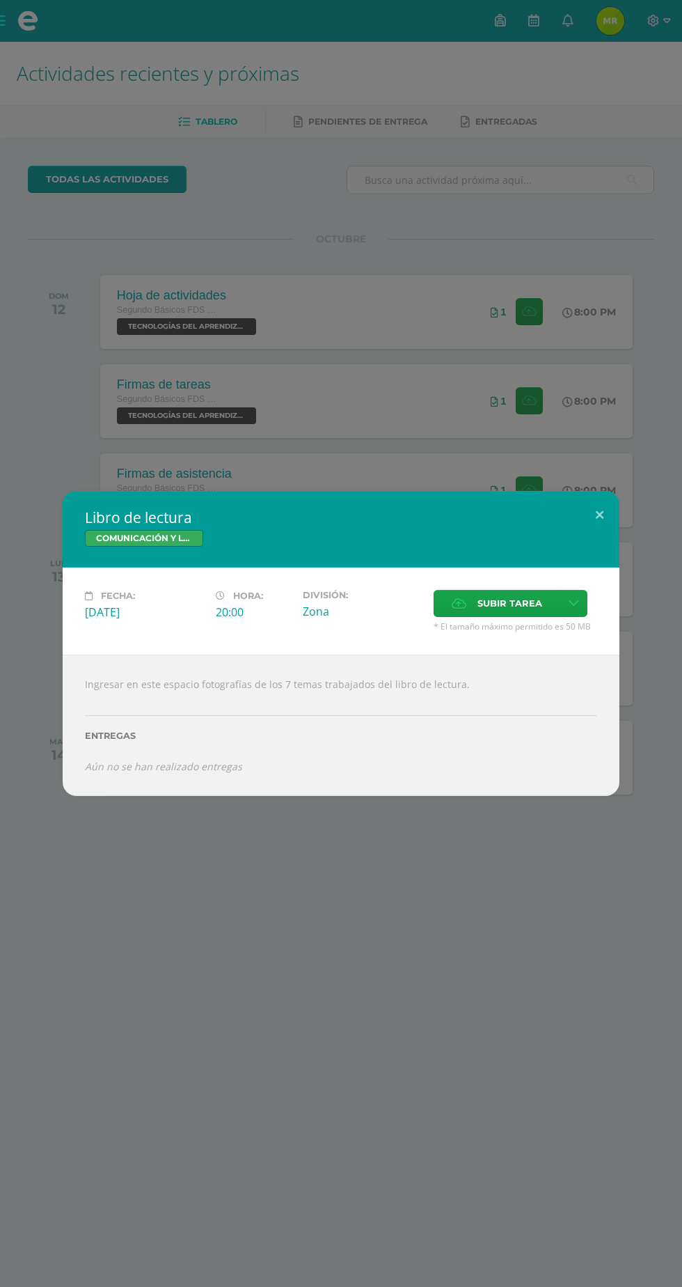
click at [515, 1017] on div "Libro de lectura COMUNICACIÓN Y LENGUAJE, IDIOMA ESPAÑOL Fecha: [DATE] Hora: 20…" at bounding box center [341, 643] width 682 height 1287
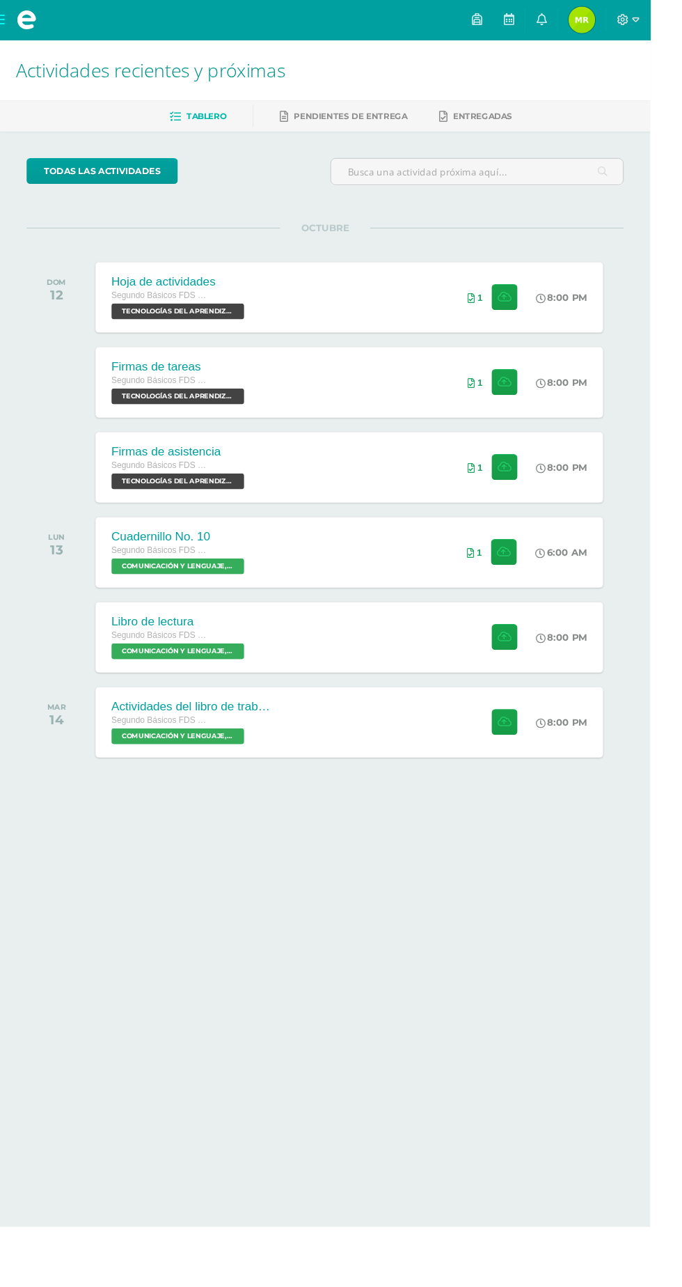
click at [566, 667] on icon at bounding box center [568, 669] width 10 height 10
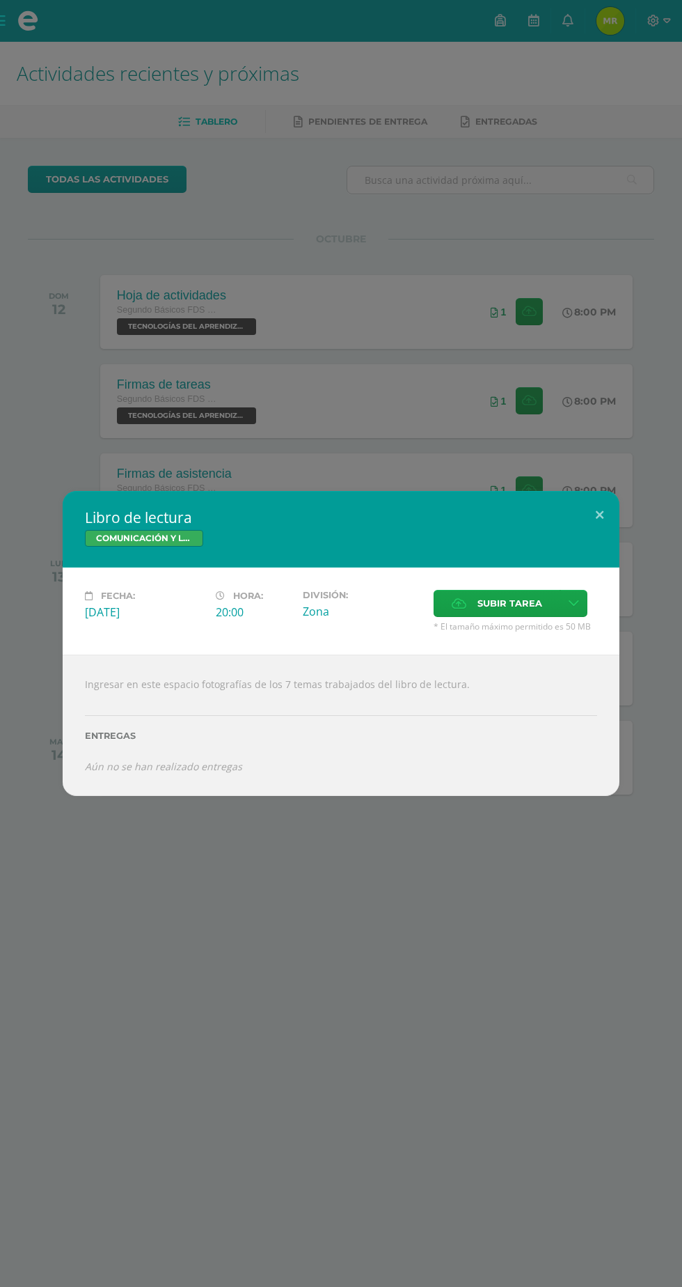
click at [525, 601] on span "Subir tarea" at bounding box center [510, 604] width 65 height 26
click at [0, 0] on input "Subir tarea" at bounding box center [0, 0] width 0 height 0
click at [485, 594] on span "Subir tarea" at bounding box center [510, 604] width 65 height 26
click at [0, 0] on input "Subir tarea" at bounding box center [0, 0] width 0 height 0
click at [504, 611] on span "Subir tarea" at bounding box center [510, 604] width 65 height 26
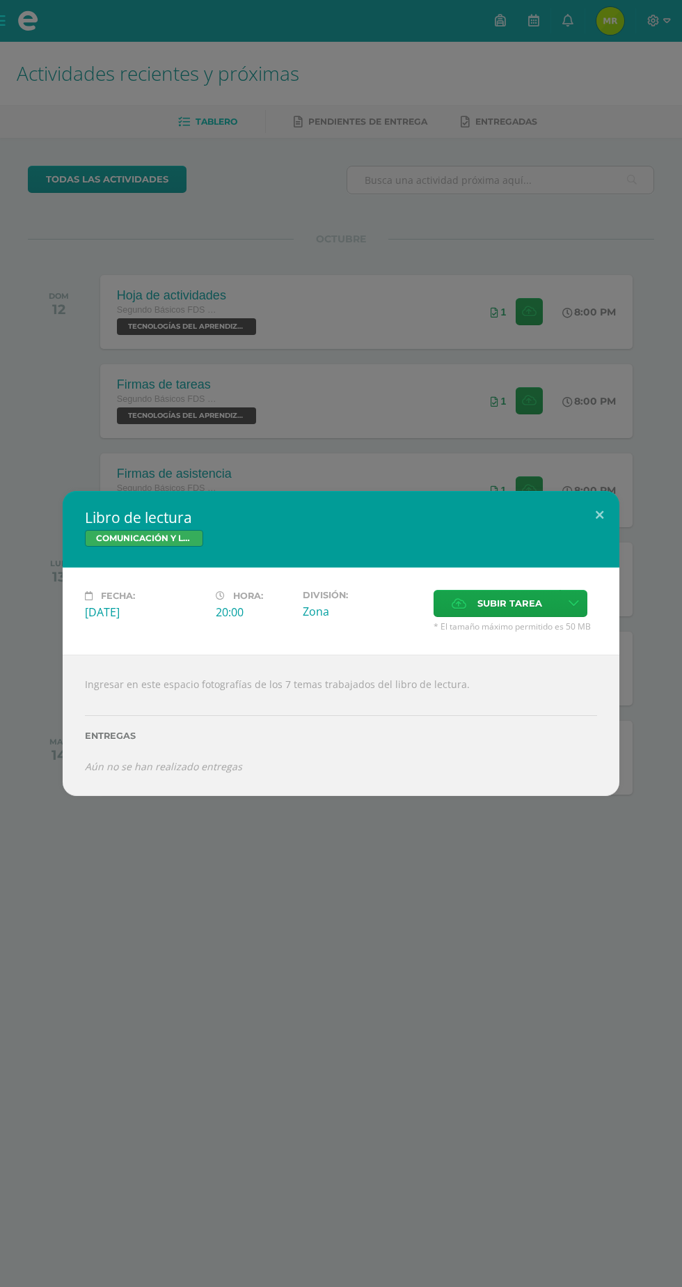
click at [0, 0] on input "Subir tarea" at bounding box center [0, 0] width 0 height 0
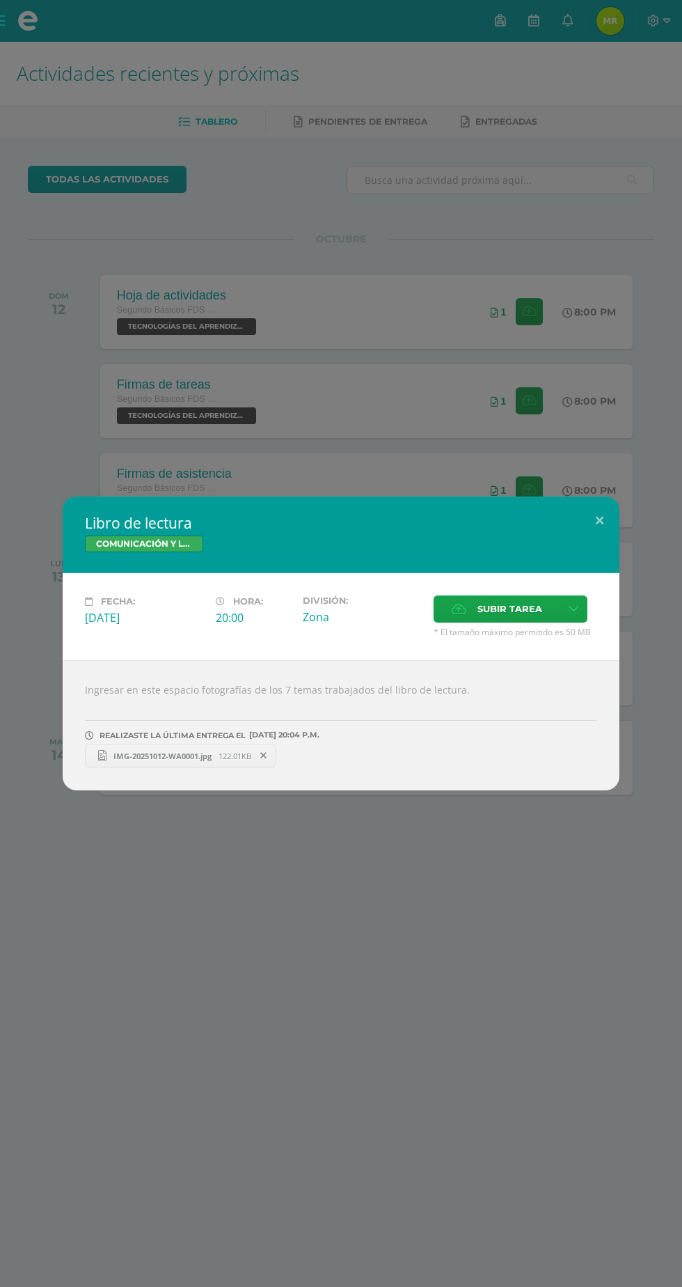
click at [574, 163] on div "Libro de lectura COMUNICACIÓN Y LENGUAJE, IDIOMA ESPAÑOL Fecha: [DATE] Hora: 20…" at bounding box center [341, 643] width 682 height 1287
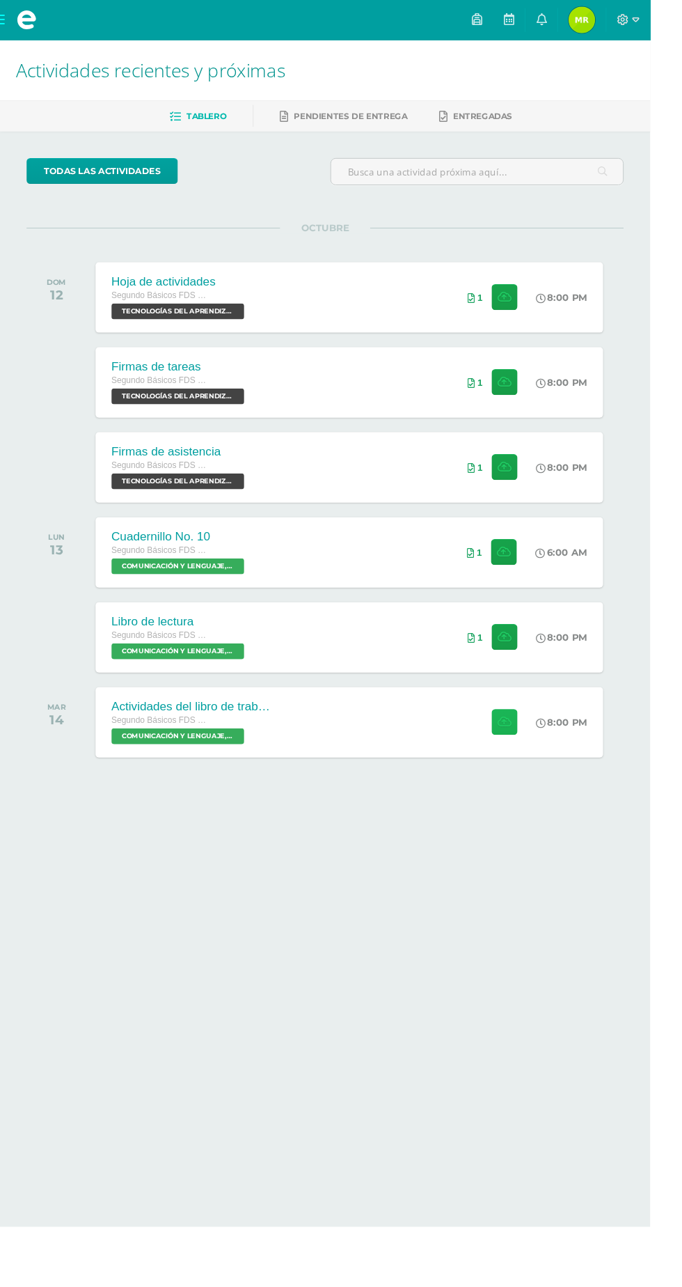
click at [528, 756] on icon at bounding box center [529, 757] width 15 height 12
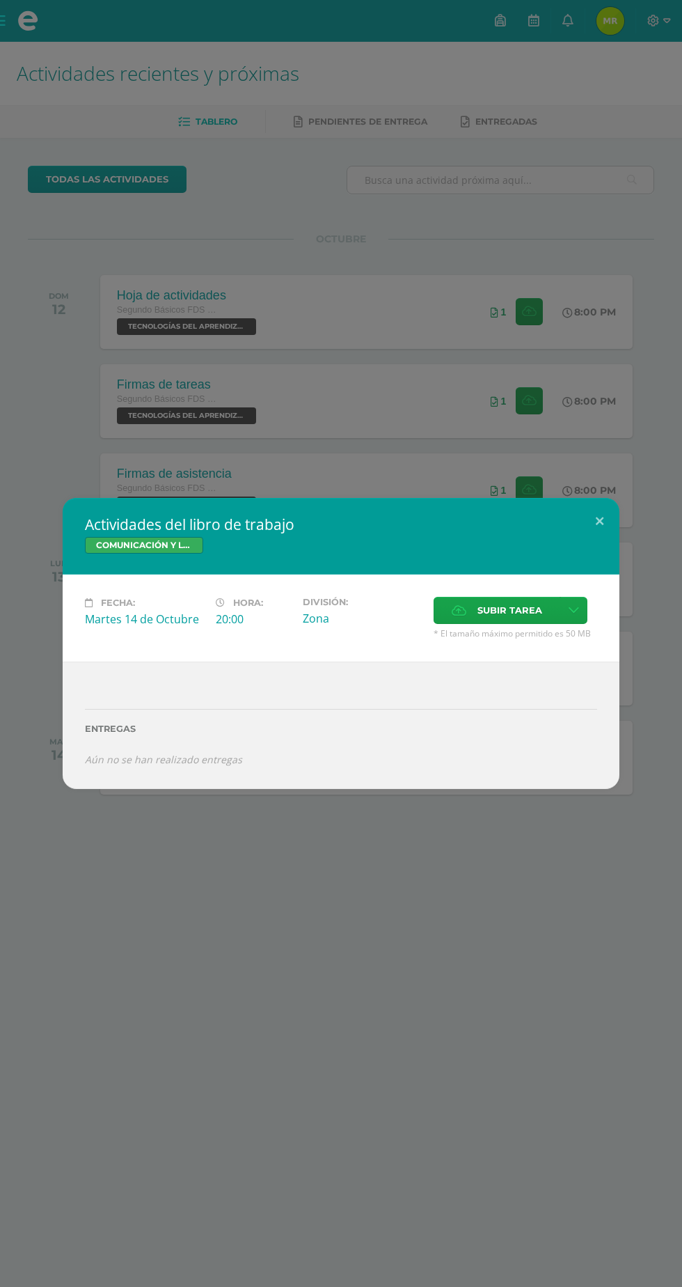
click at [512, 611] on span "Subir tarea" at bounding box center [510, 611] width 65 height 26
click at [0, 0] on input "Subir tarea" at bounding box center [0, 0] width 0 height 0
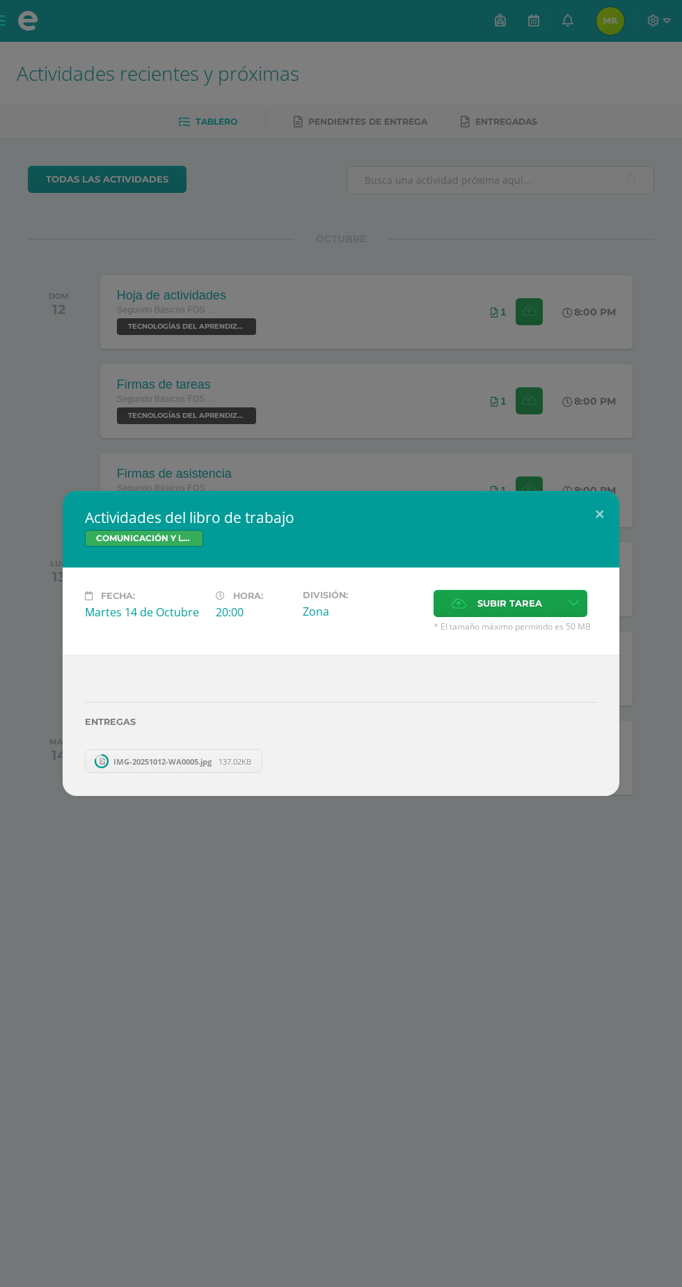
click at [495, 604] on span "Subir tarea" at bounding box center [510, 604] width 65 height 26
click at [0, 0] on input "Subir tarea" at bounding box center [0, 0] width 0 height 0
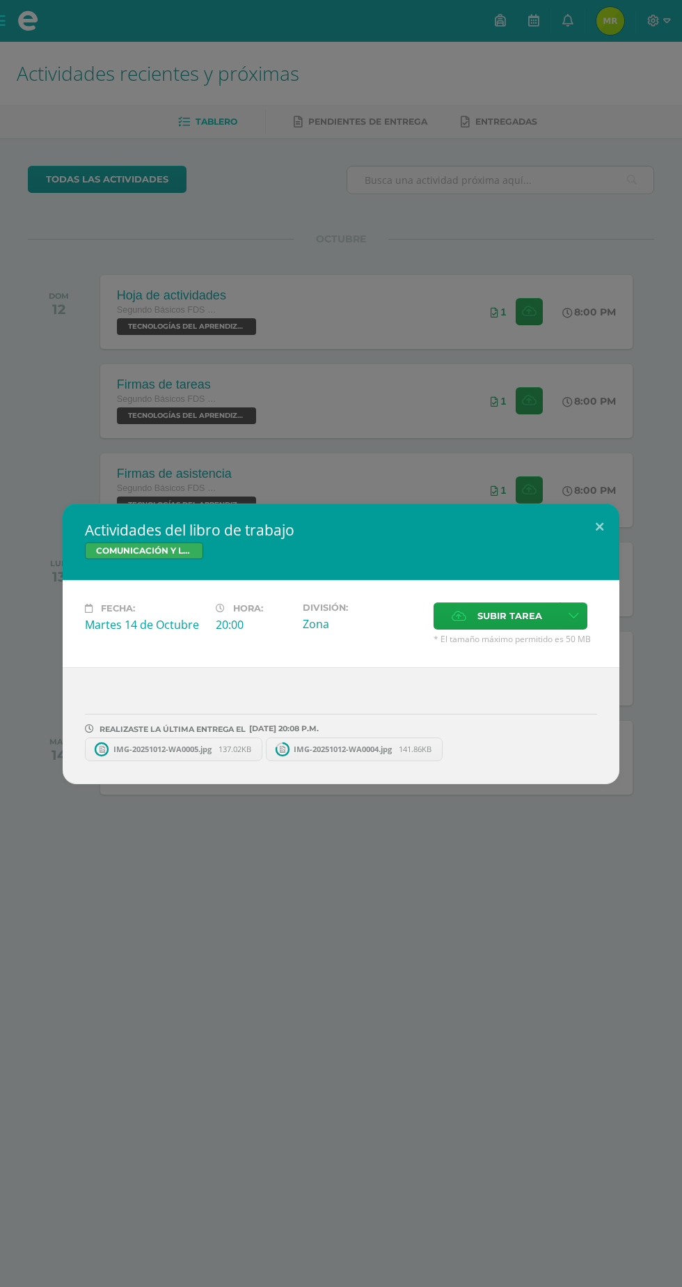
click at [507, 616] on span "Subir tarea" at bounding box center [510, 616] width 65 height 26
click at [0, 0] on input "Subir tarea" at bounding box center [0, 0] width 0 height 0
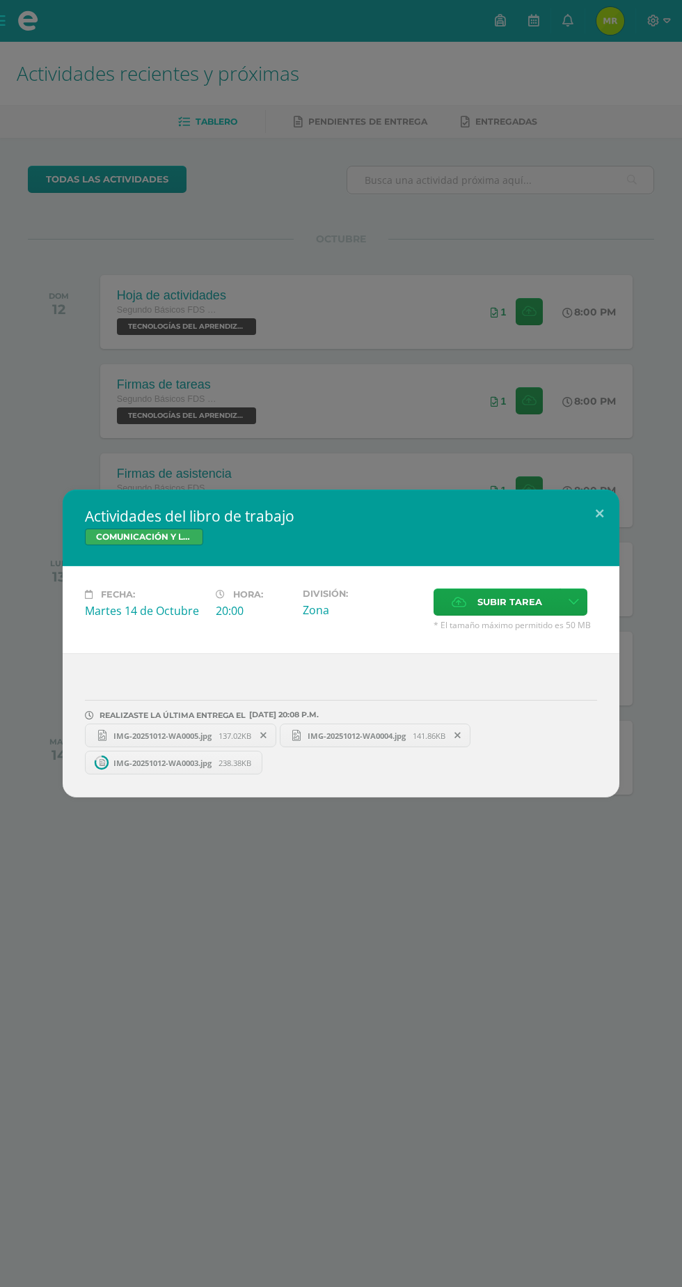
click at [497, 611] on span "Subir tarea" at bounding box center [510, 602] width 65 height 26
click at [0, 0] on input "Subir tarea" at bounding box center [0, 0] width 0 height 0
click at [500, 600] on span "Subir tarea" at bounding box center [510, 602] width 65 height 26
click at [0, 0] on input "Subir tarea" at bounding box center [0, 0] width 0 height 0
click at [530, 169] on div "Actividades del libro de trabajo COMUNICACIÓN Y LENGUAJE, IDIOMA ESPAÑOL Fecha:…" at bounding box center [341, 643] width 682 height 1287
